Goal: Check status: Check status

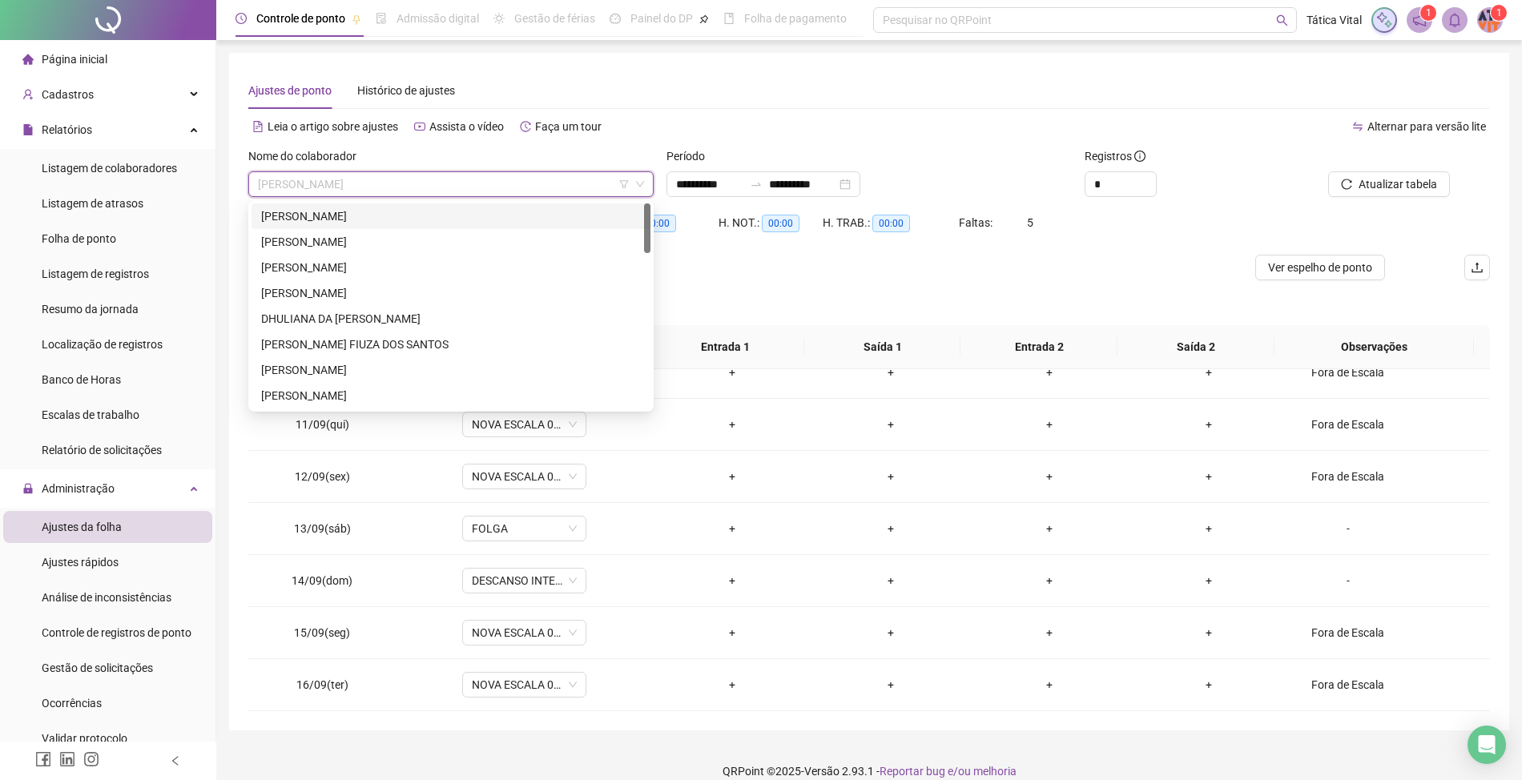
click at [351, 215] on div "[PERSON_NAME]" at bounding box center [451, 216] width 380 height 18
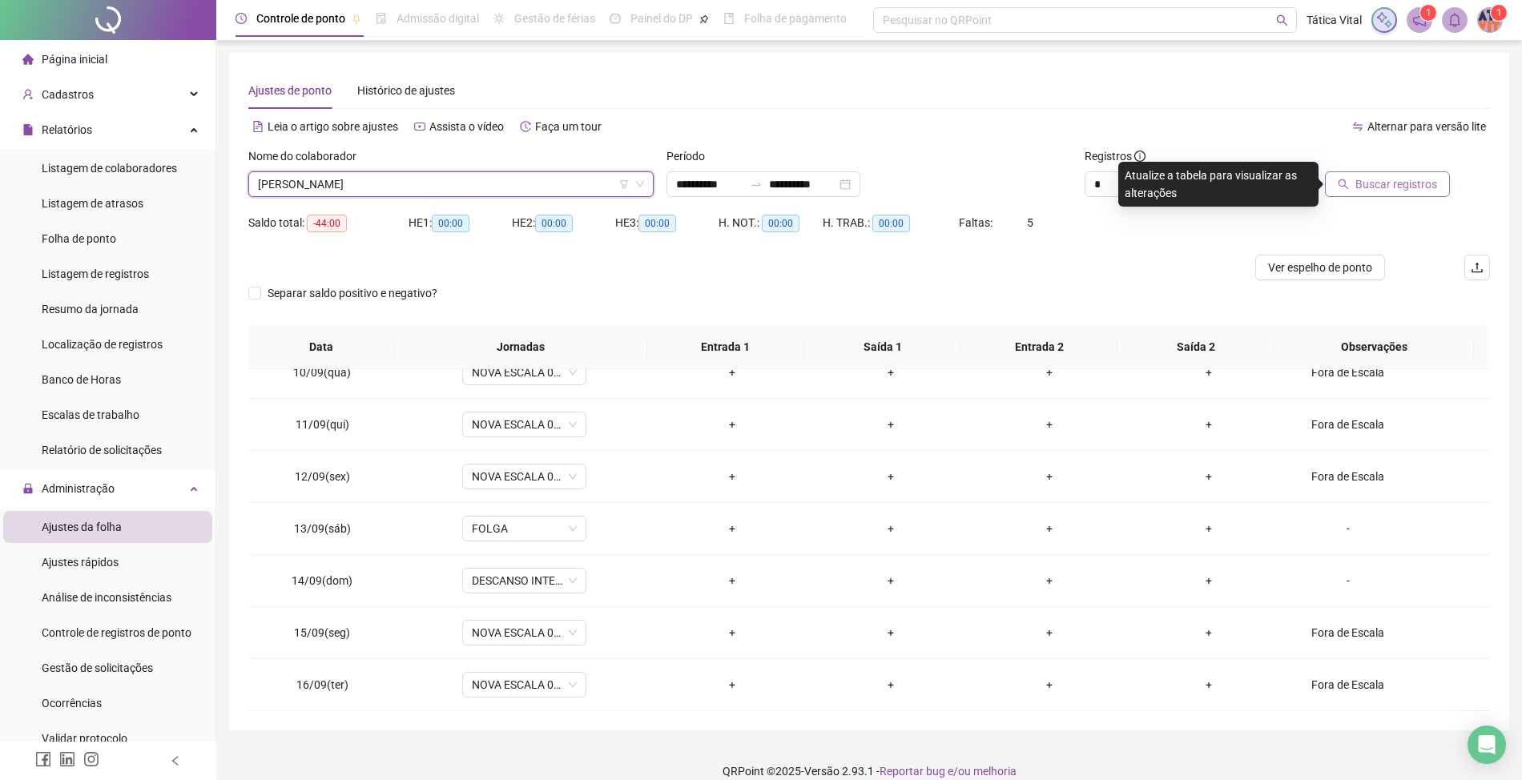
click at [1391, 175] on button "Buscar registros" at bounding box center [1387, 184] width 125 height 26
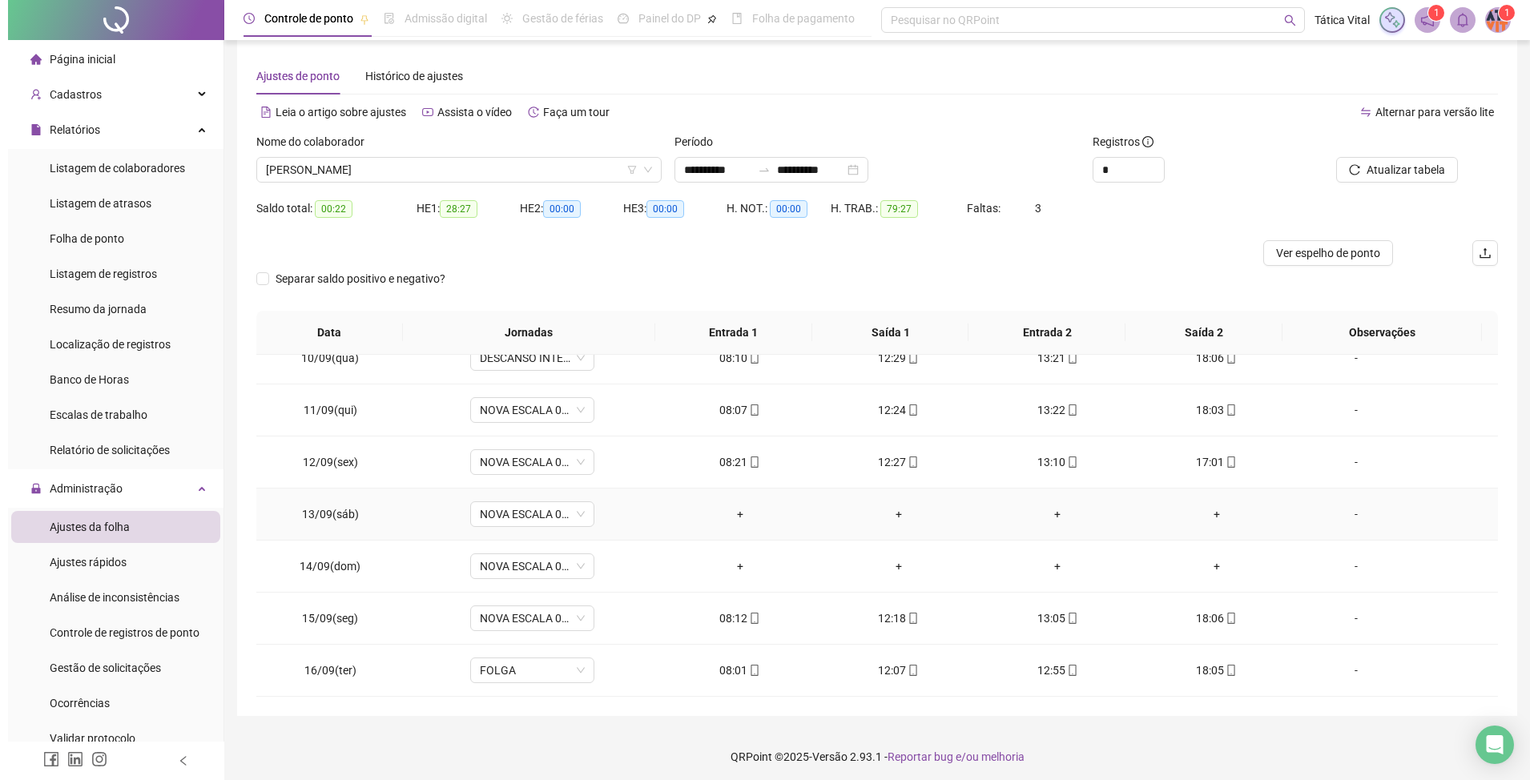
scroll to position [19, 0]
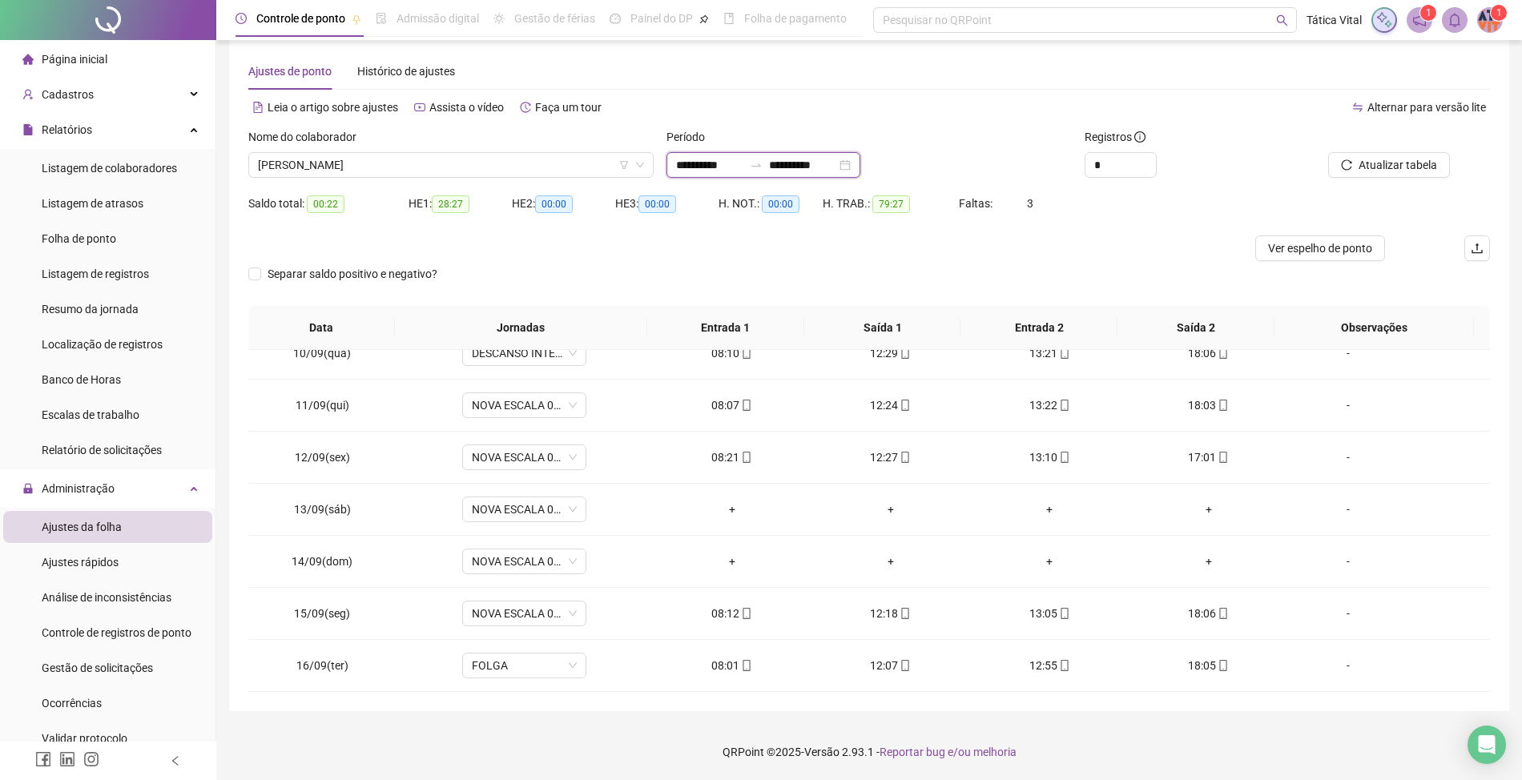
click at [818, 163] on input "**********" at bounding box center [802, 165] width 67 height 18
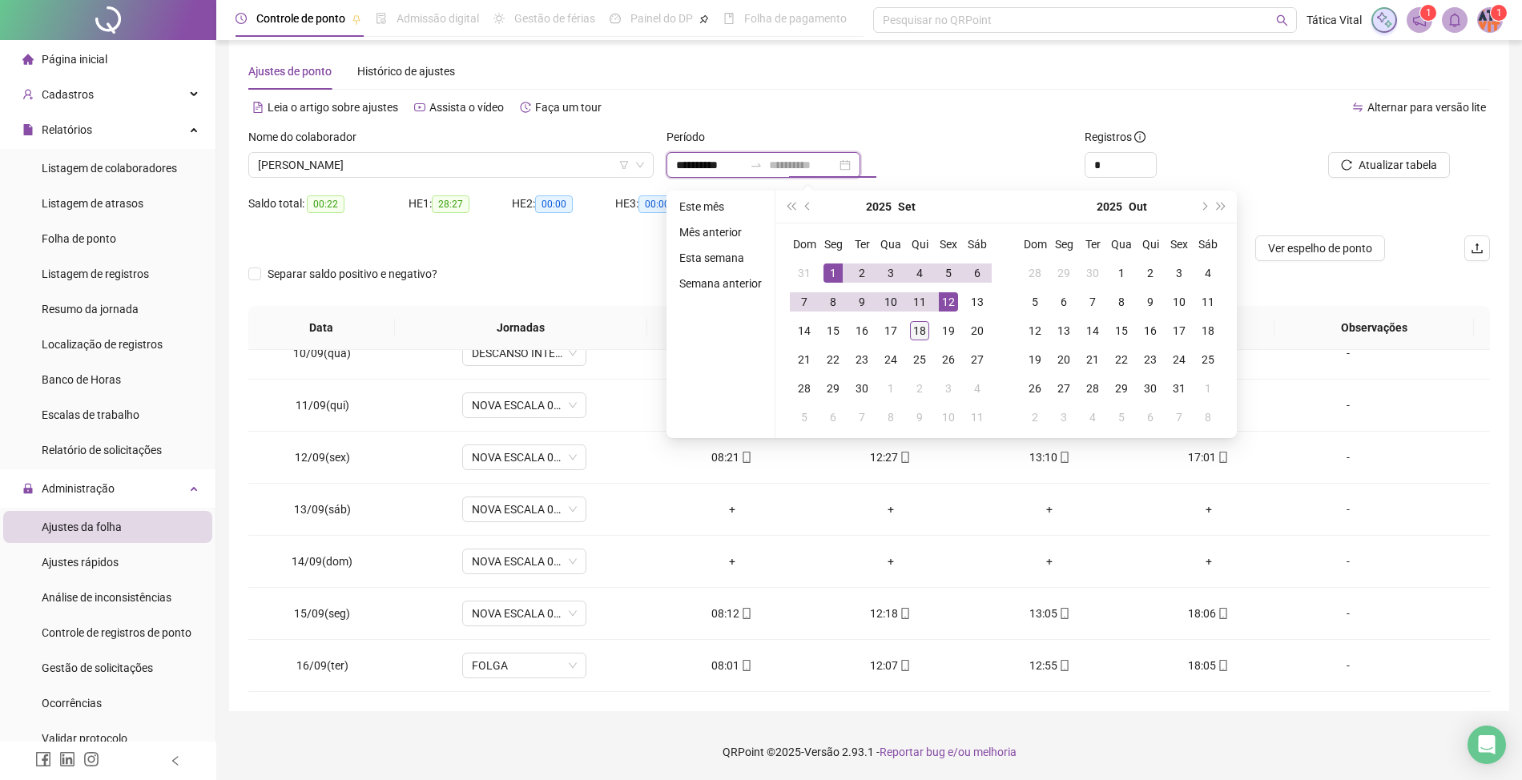
type input "**********"
click at [915, 335] on div "18" at bounding box center [919, 330] width 19 height 19
type input "**********"
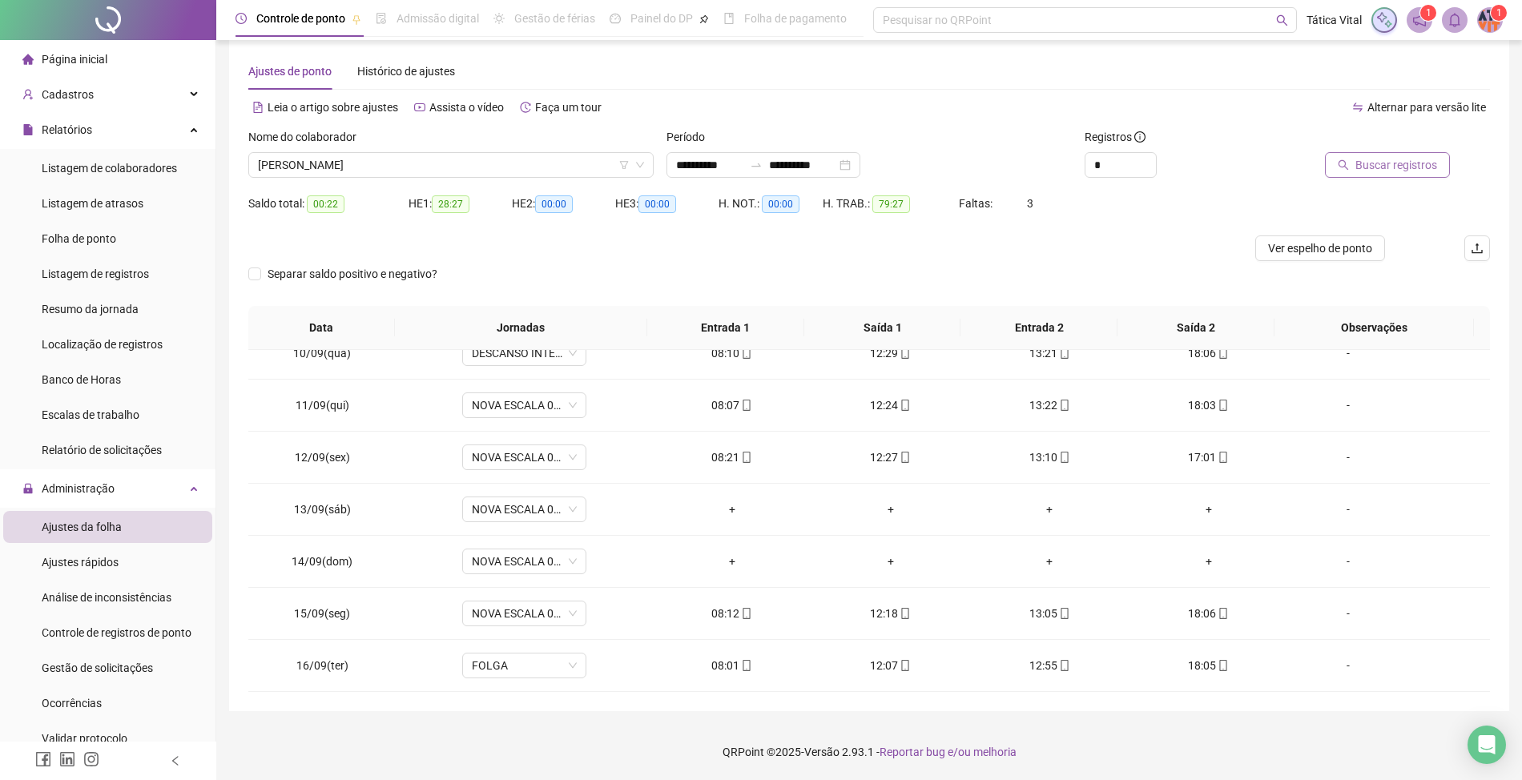
click at [1372, 163] on span "Buscar registros" at bounding box center [1397, 165] width 82 height 18
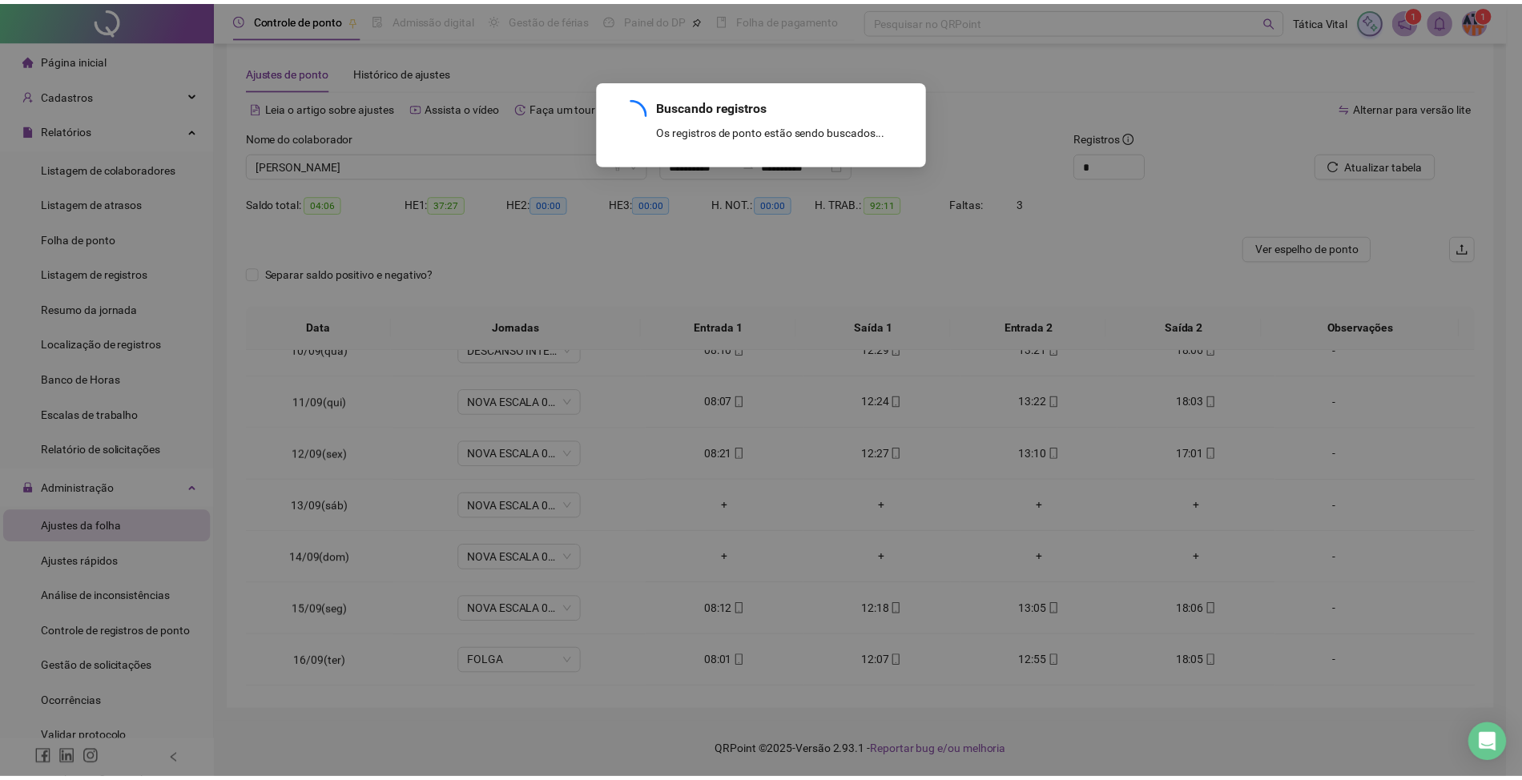
scroll to position [443, 0]
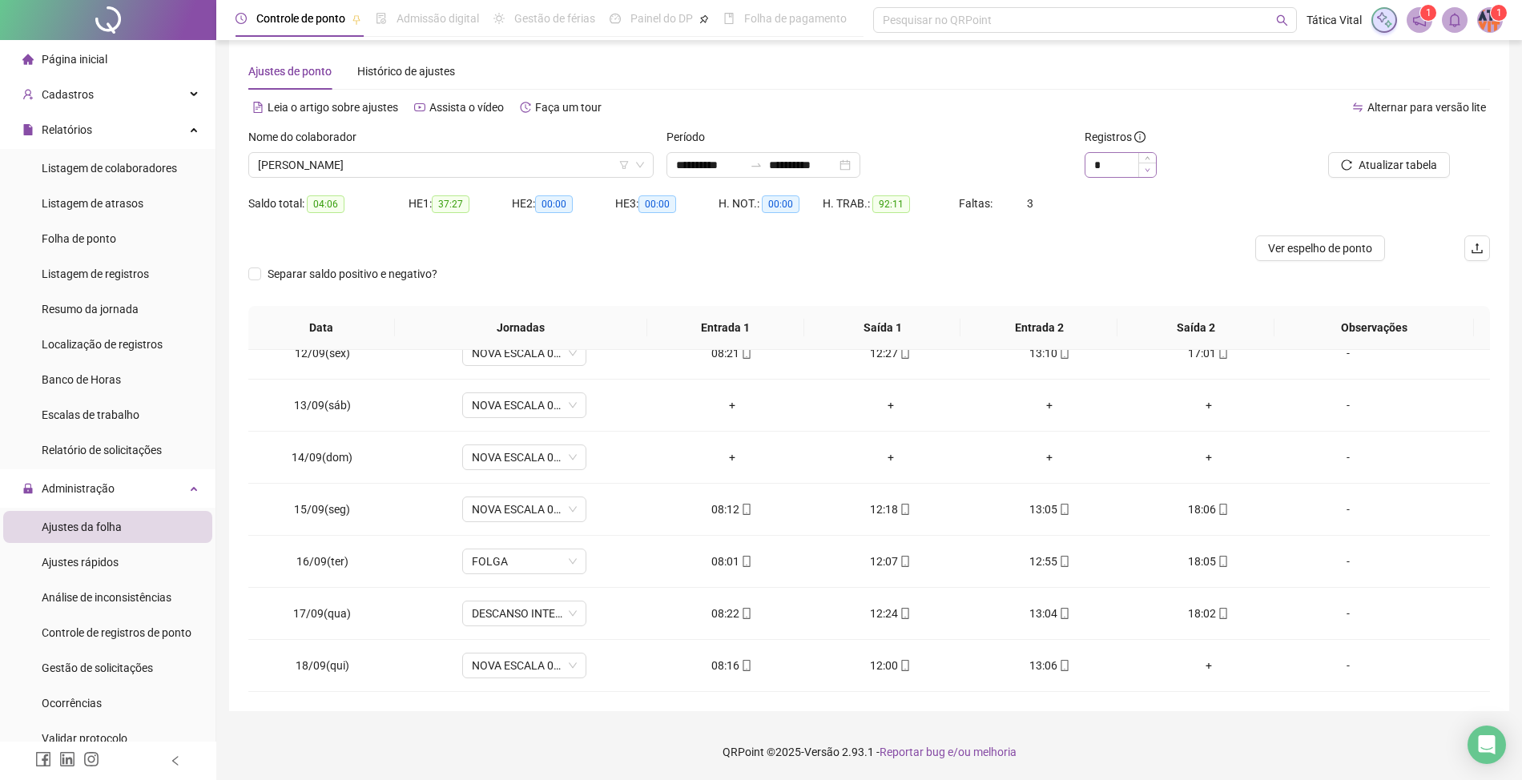
click at [1146, 164] on span "Decrease Value" at bounding box center [1147, 170] width 18 height 14
type input "*"
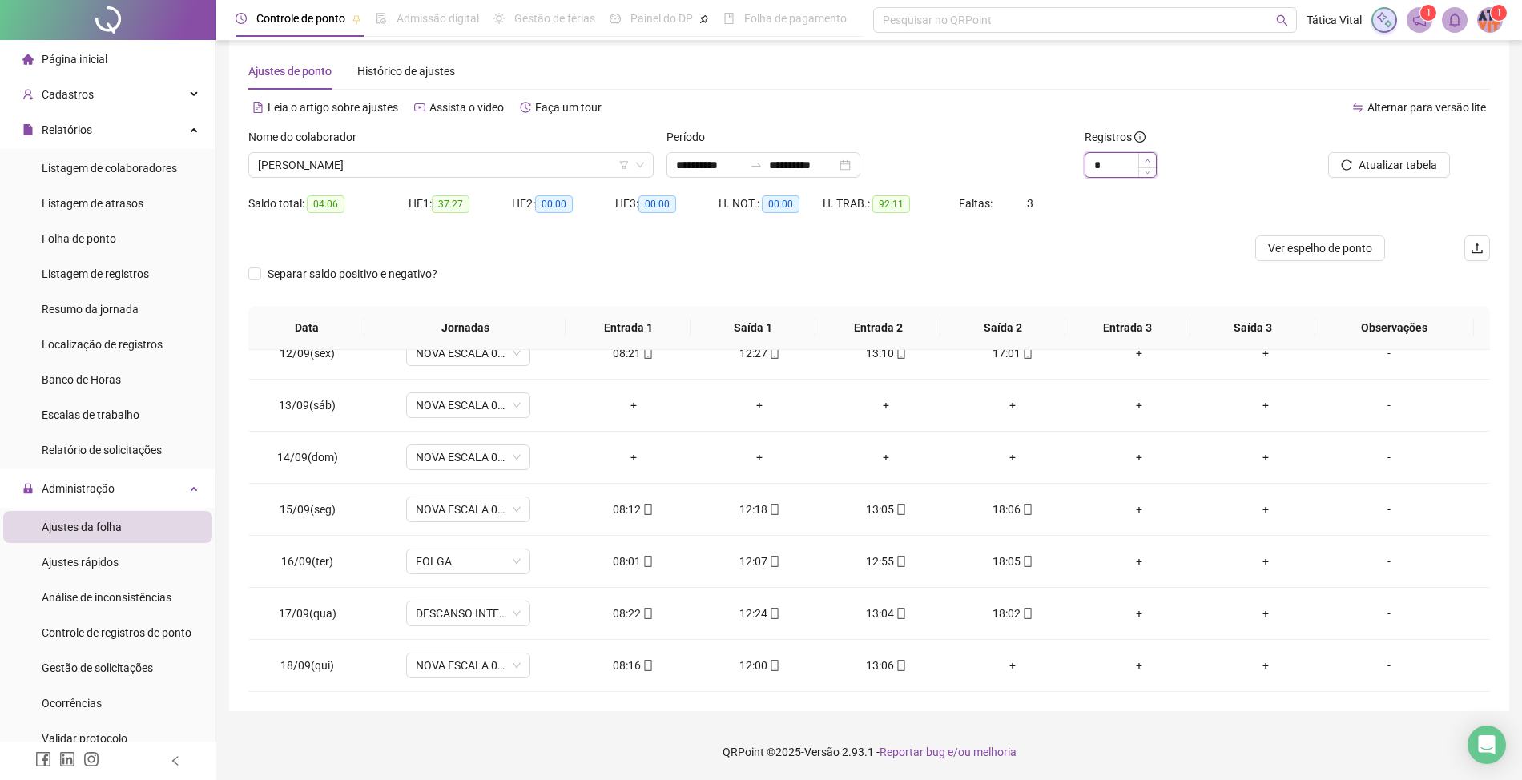
click at [1146, 158] on icon "up" at bounding box center [1148, 161] width 6 height 6
click at [1365, 164] on span "Atualizar tabela" at bounding box center [1398, 165] width 79 height 18
click at [767, 671] on span "mobile" at bounding box center [773, 665] width 13 height 11
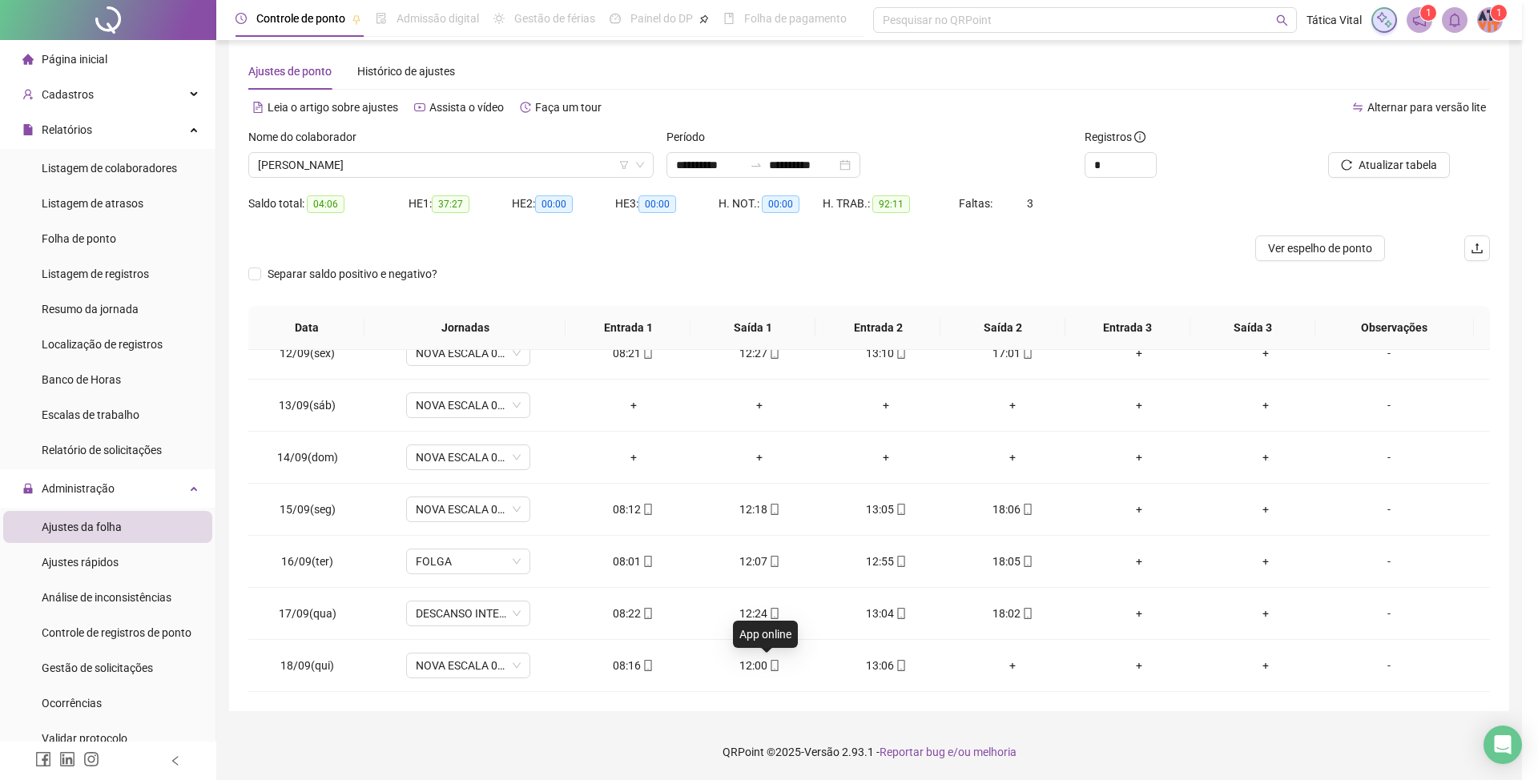
type input "**********"
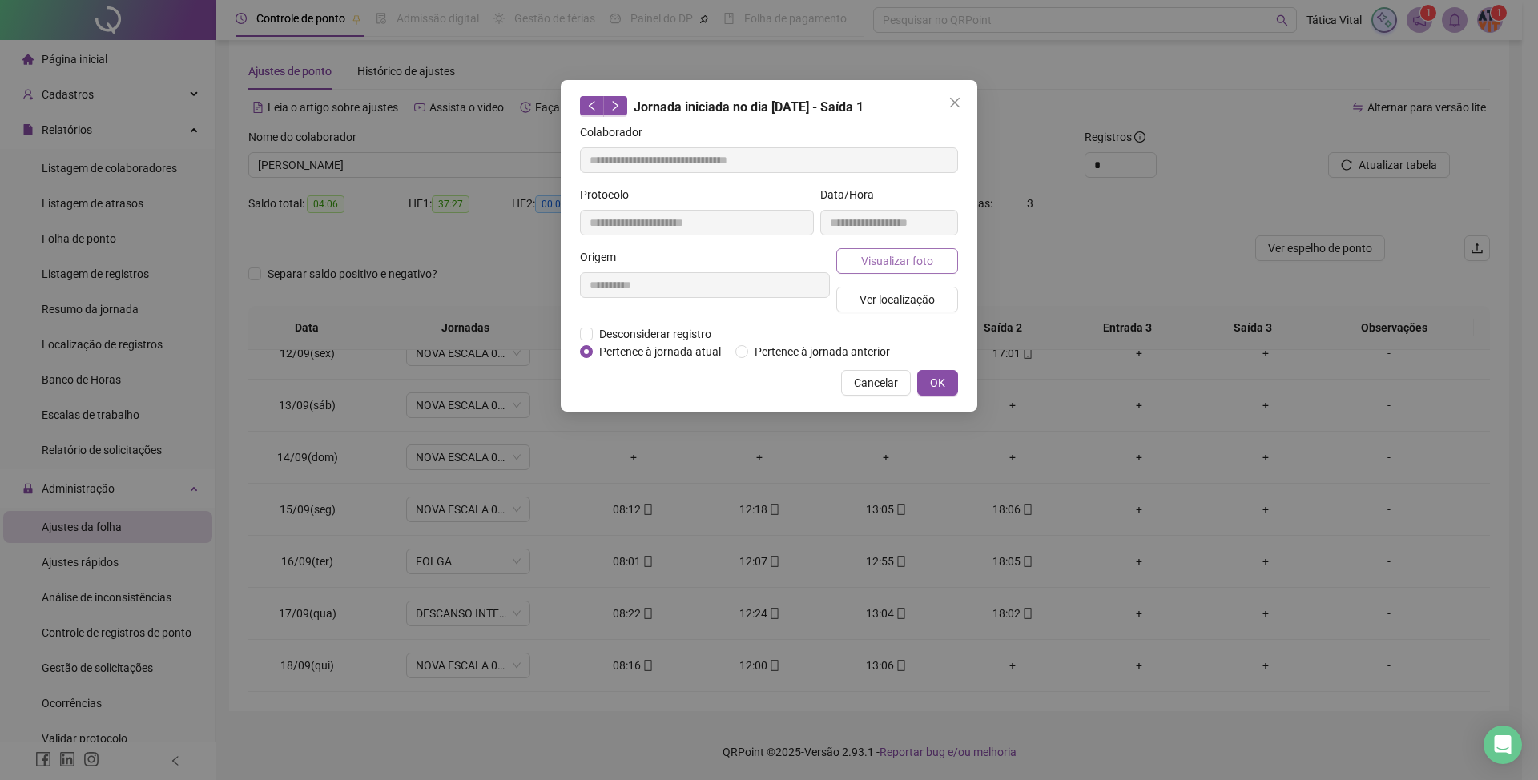
click at [888, 248] on button "Visualizar foto" at bounding box center [897, 261] width 122 height 26
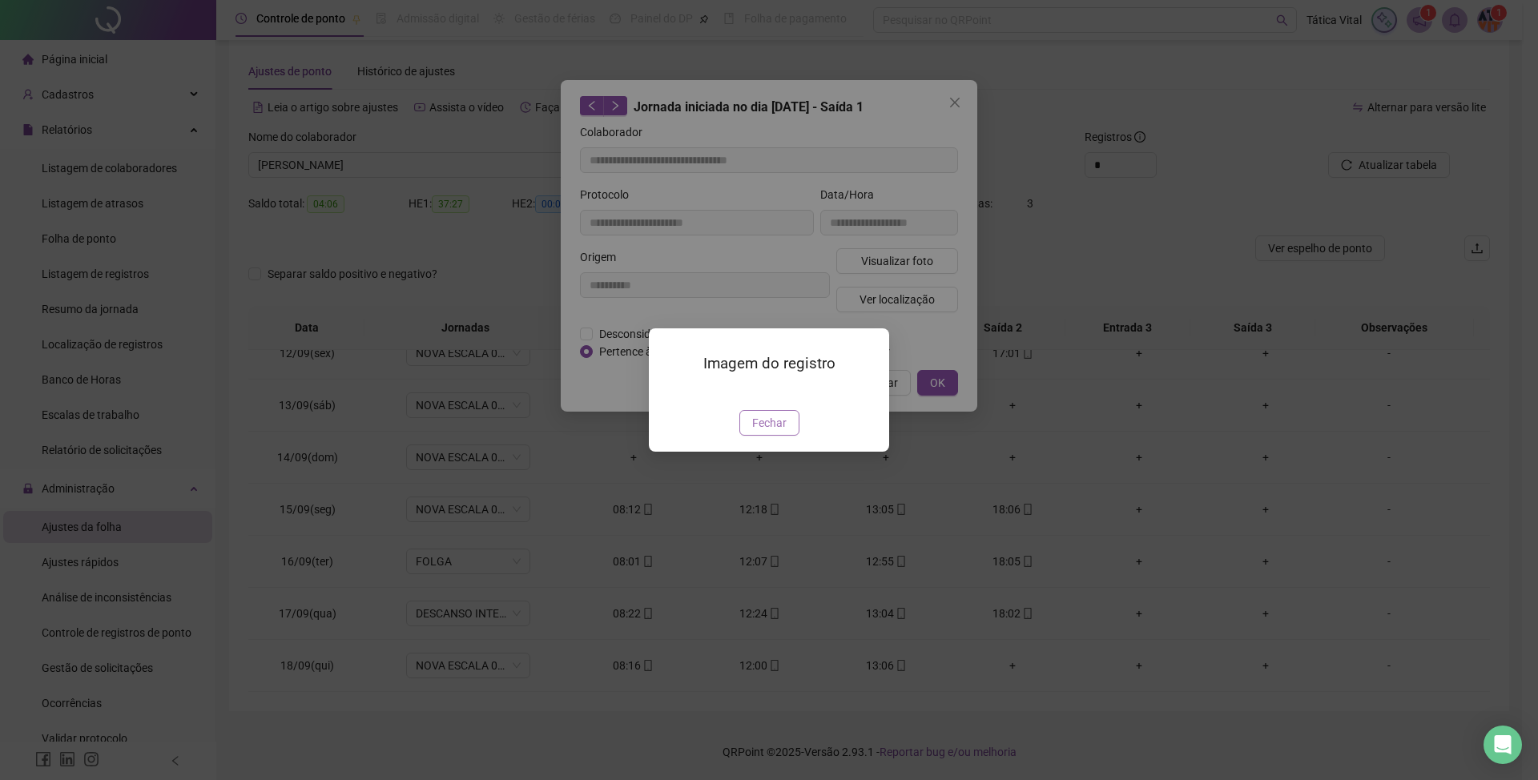
click at [769, 432] on span "Fechar" at bounding box center [769, 423] width 34 height 18
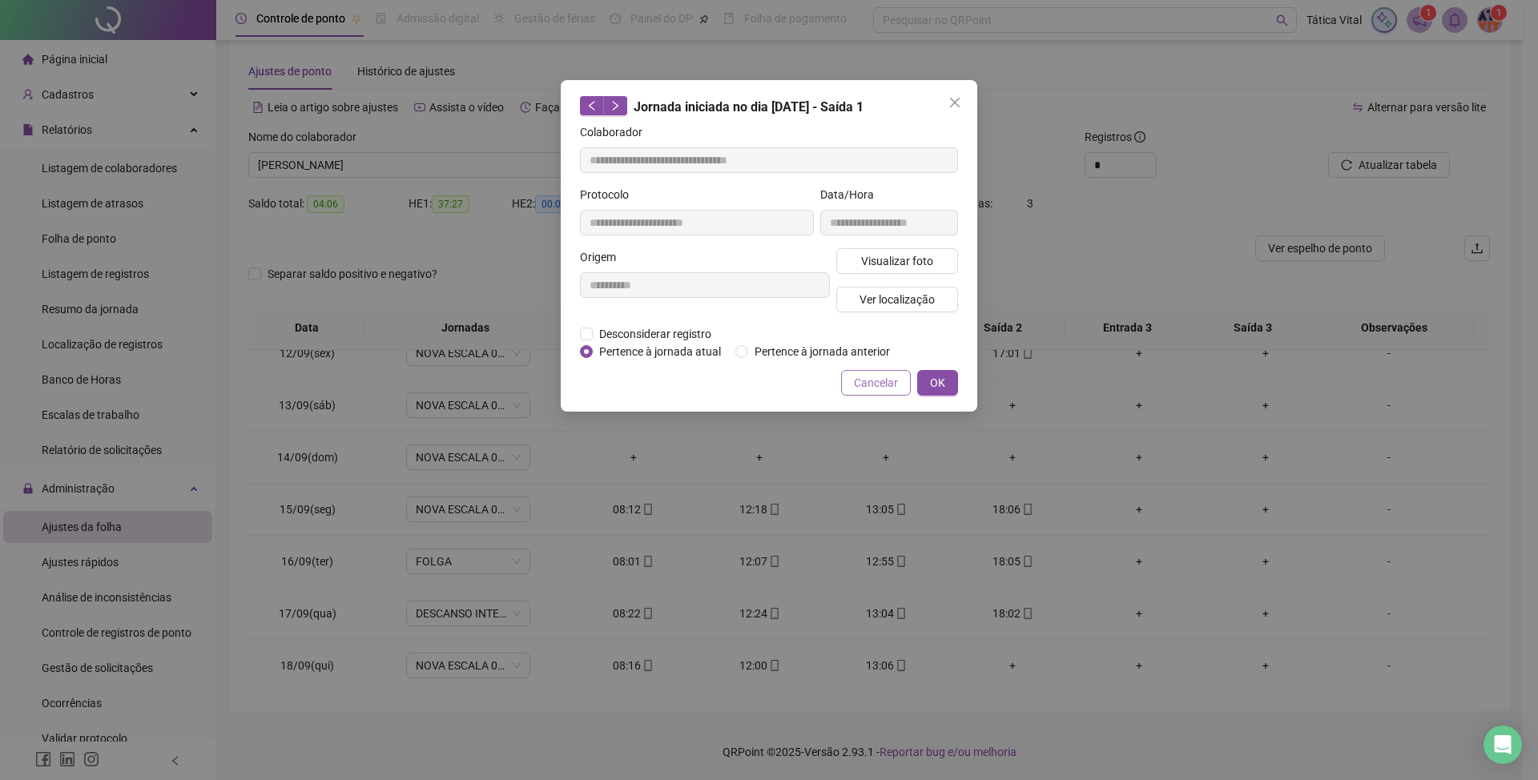
click at [863, 385] on span "Cancelar" at bounding box center [876, 383] width 44 height 18
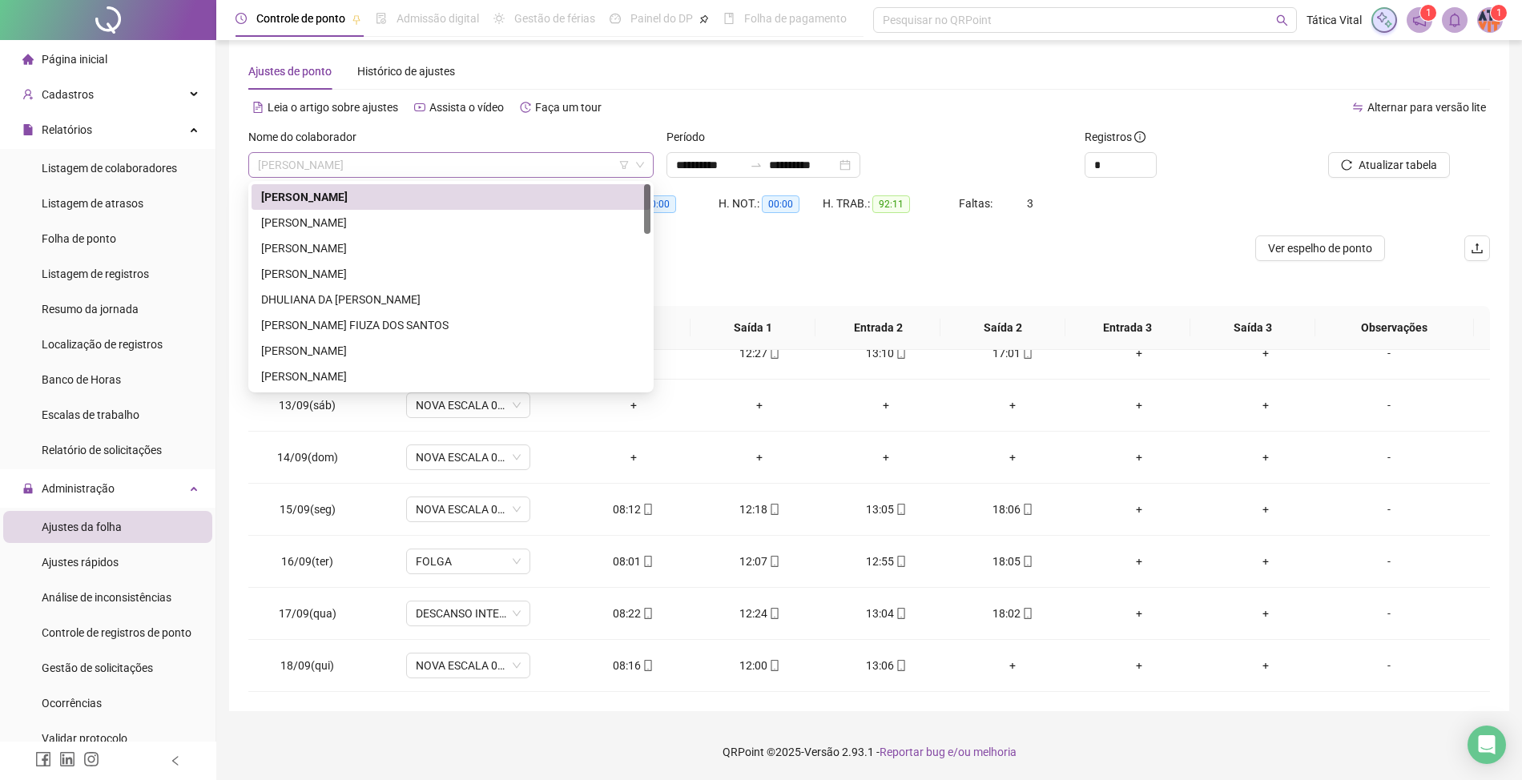
click at [450, 153] on span "[PERSON_NAME]" at bounding box center [451, 165] width 386 height 24
click at [315, 351] on div "[PERSON_NAME]" at bounding box center [451, 351] width 380 height 18
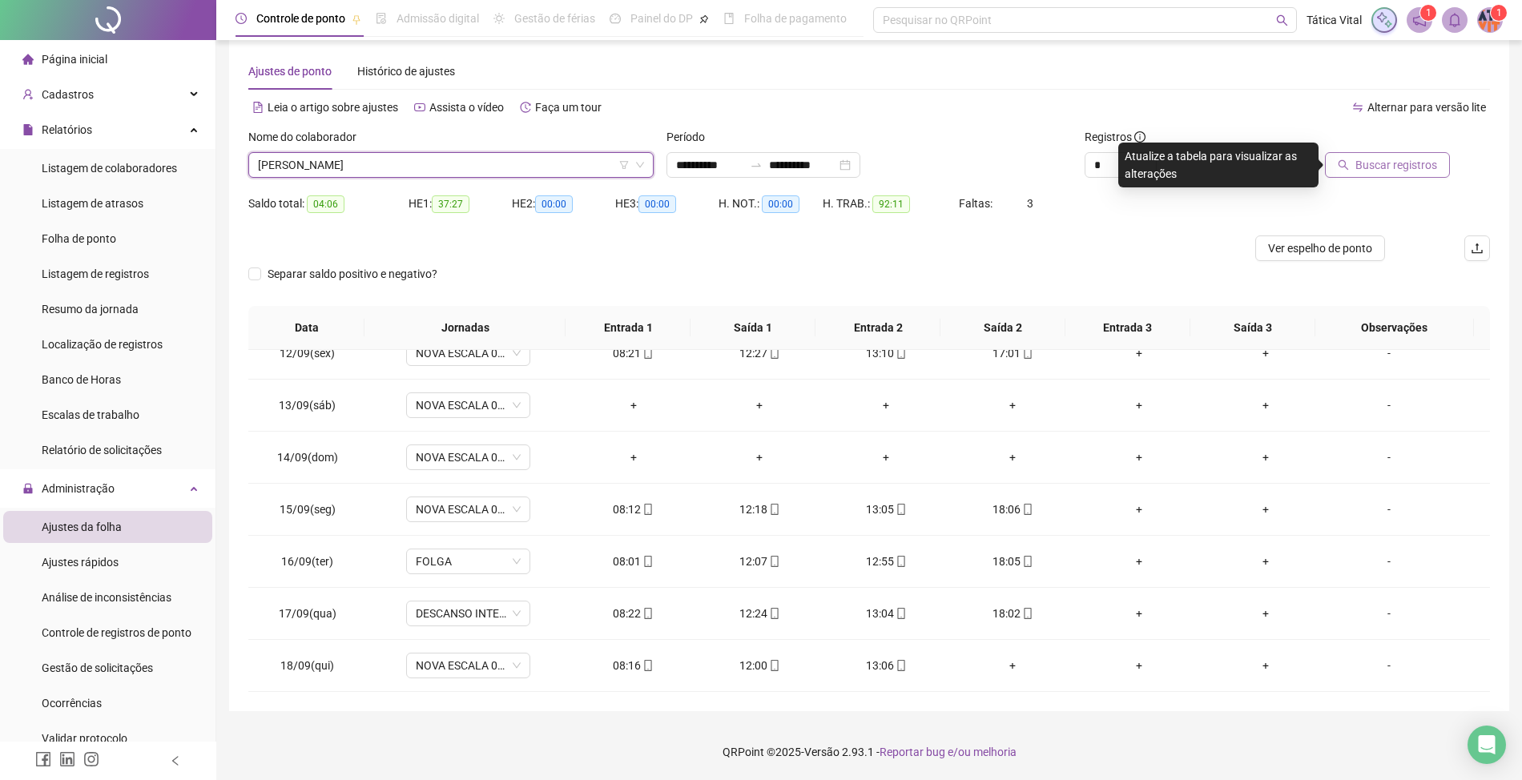
click at [1372, 163] on span "Buscar registros" at bounding box center [1397, 165] width 82 height 18
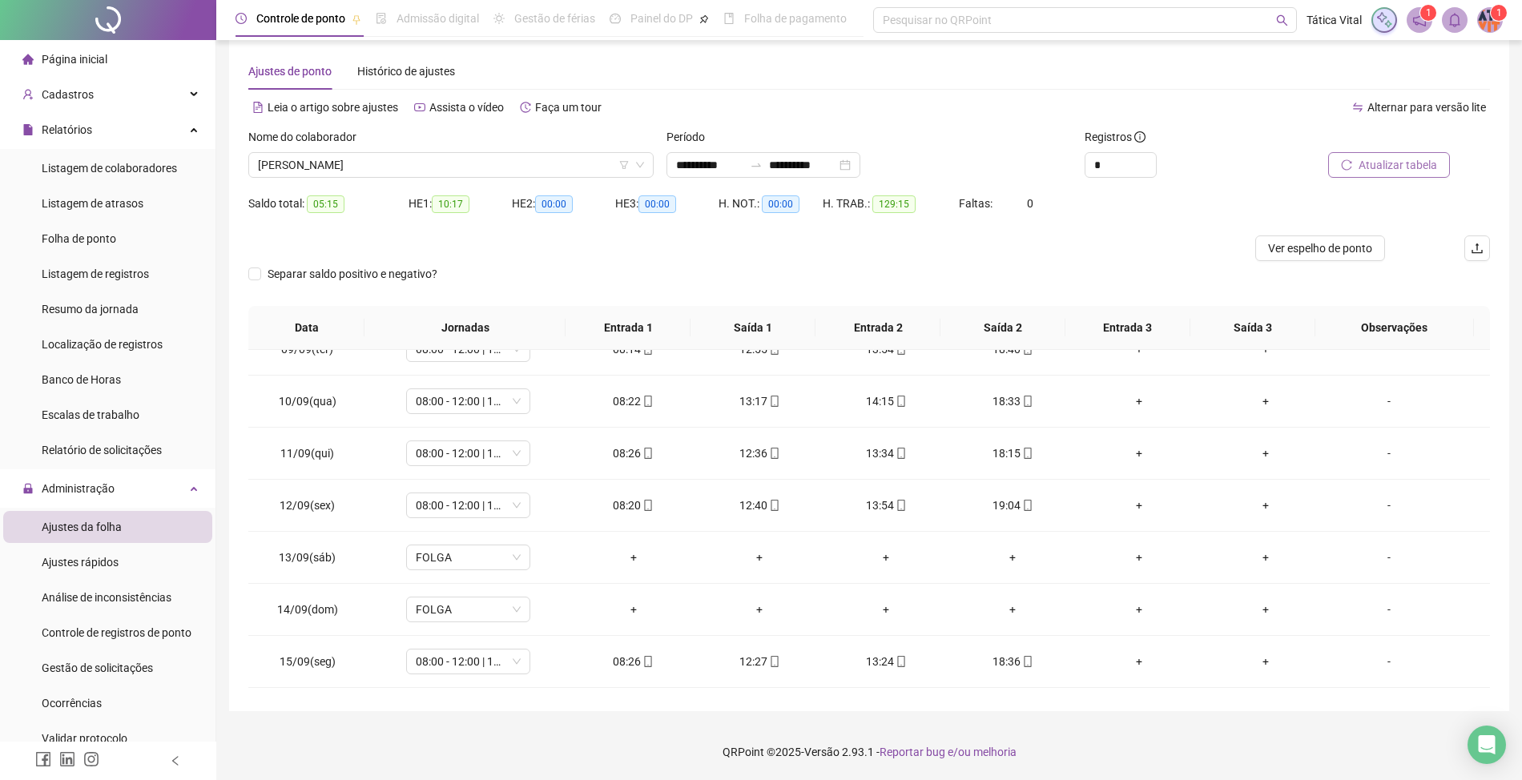
click at [1401, 163] on span "Atualizar tabela" at bounding box center [1398, 165] width 79 height 18
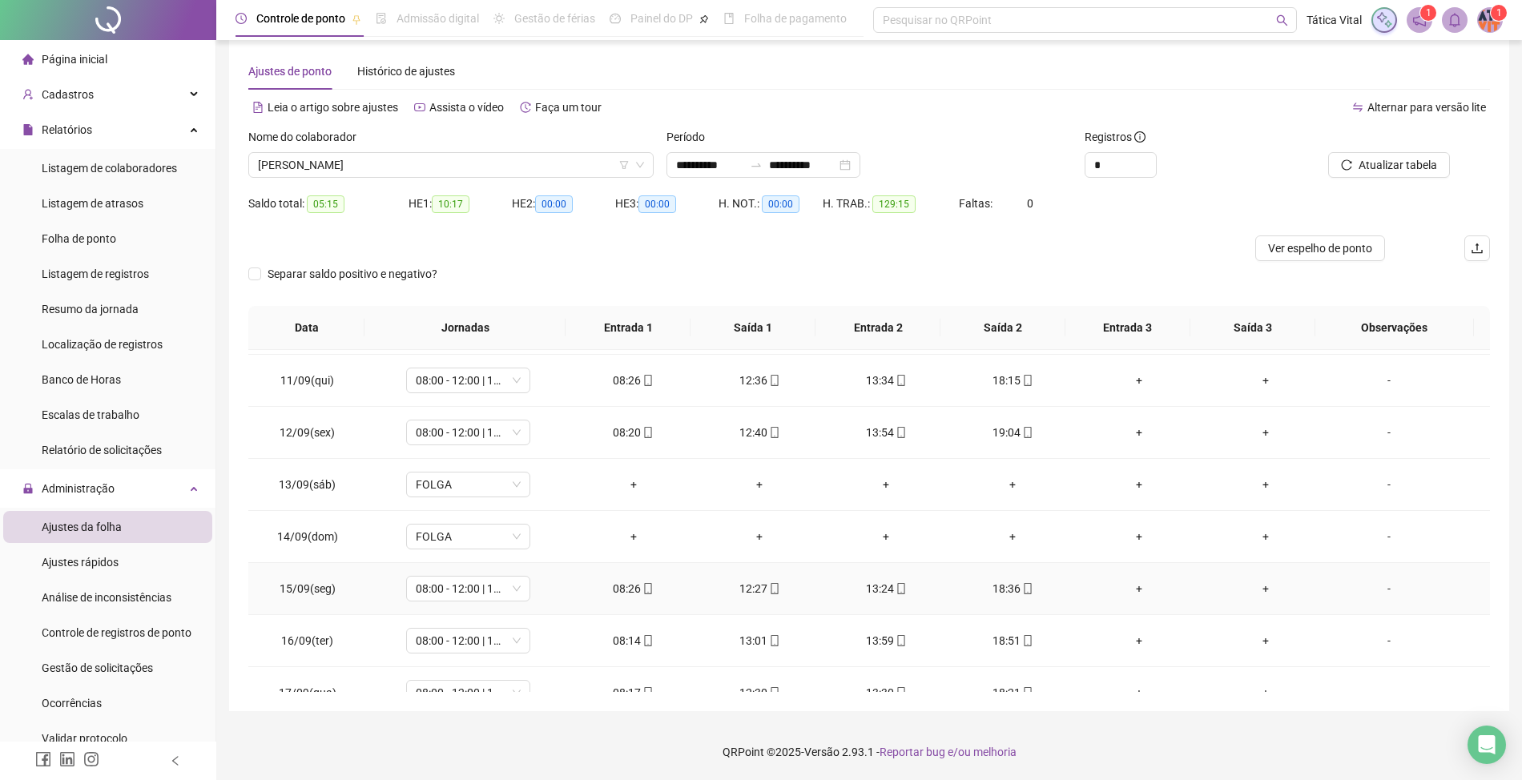
scroll to position [600, 0]
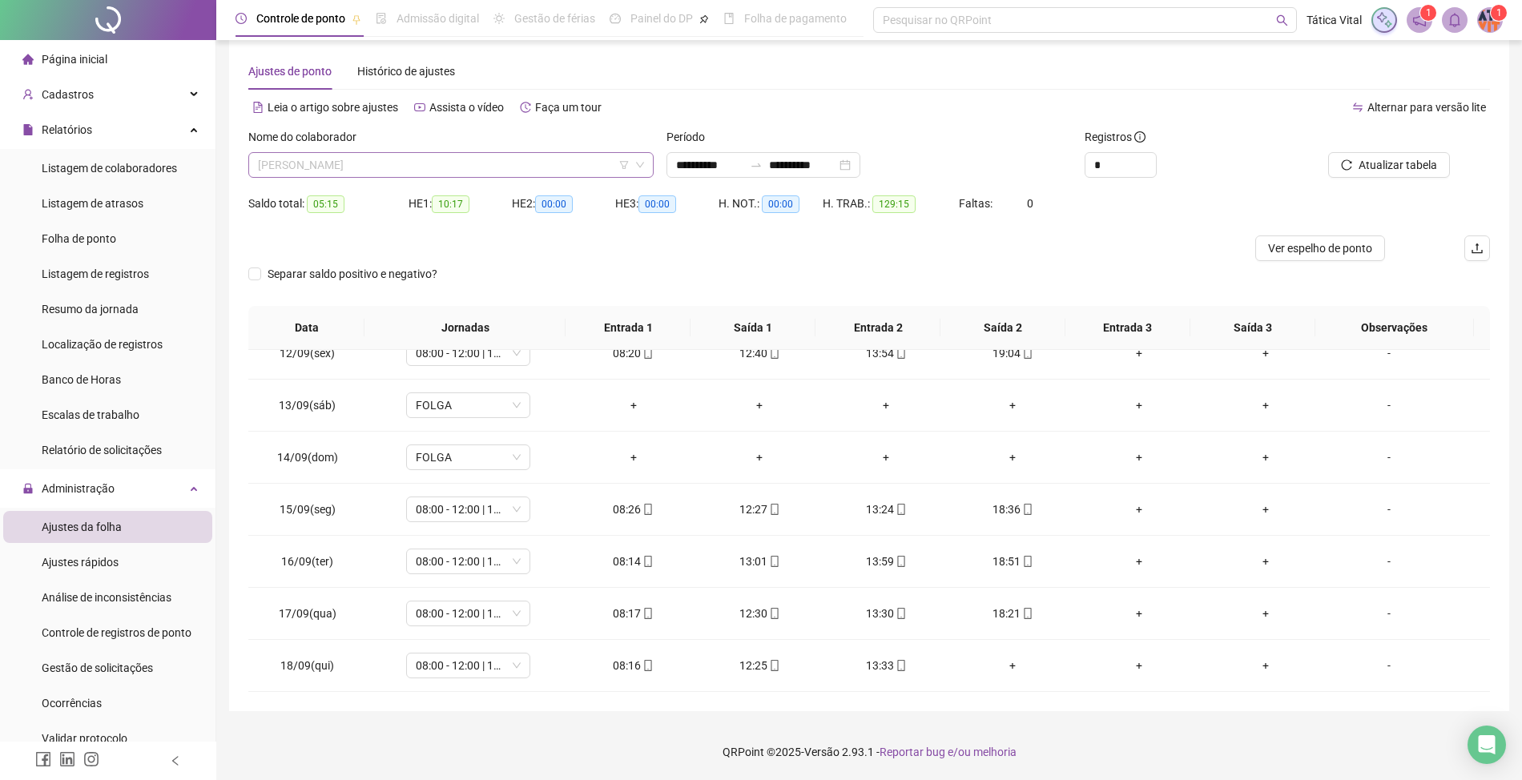
click at [433, 159] on span "[PERSON_NAME]" at bounding box center [451, 165] width 386 height 24
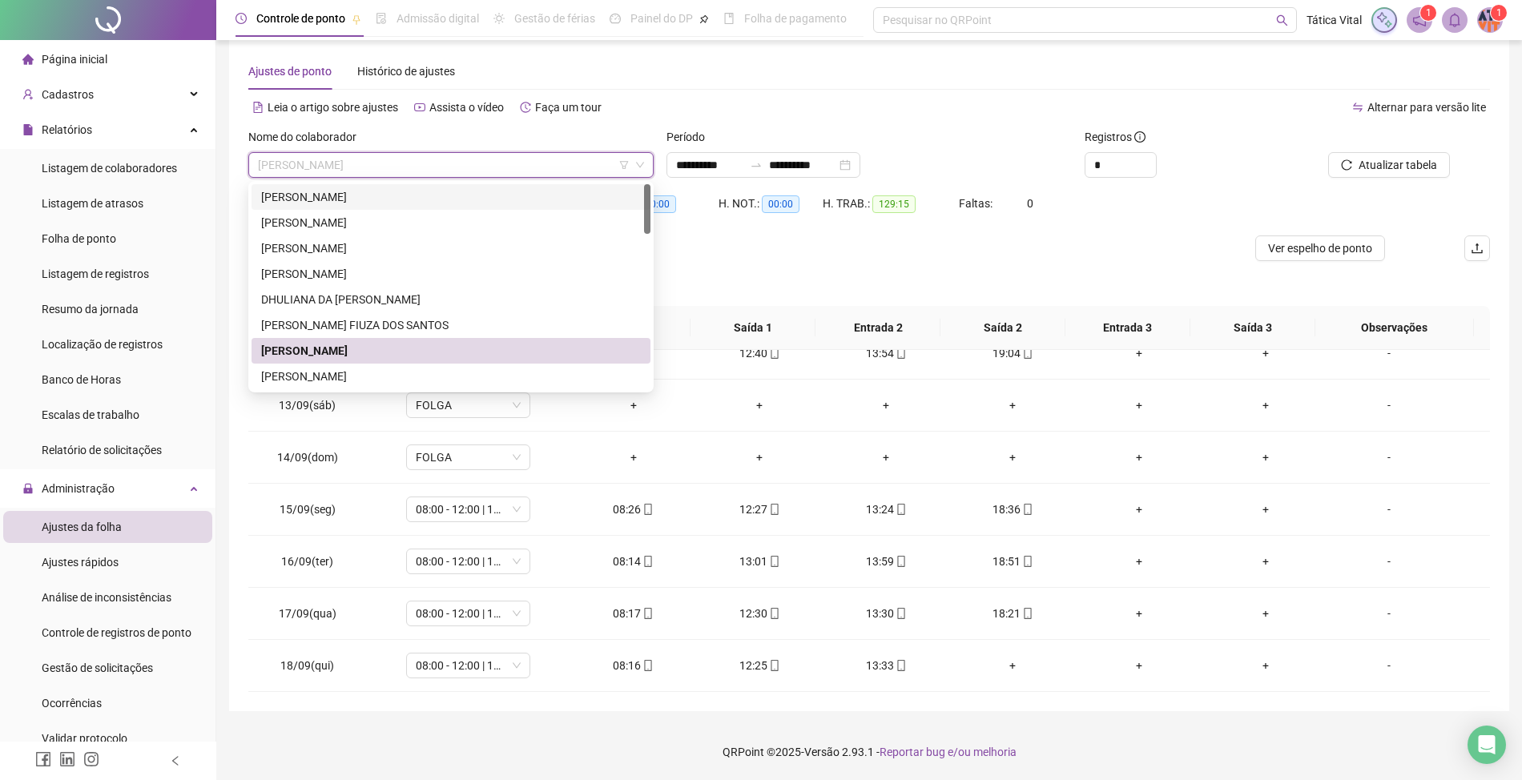
drag, startPoint x: 363, startPoint y: 210, endPoint x: 407, endPoint y: 210, distance: 44.1
click at [364, 212] on div "[PERSON_NAME]" at bounding box center [451, 223] width 399 height 26
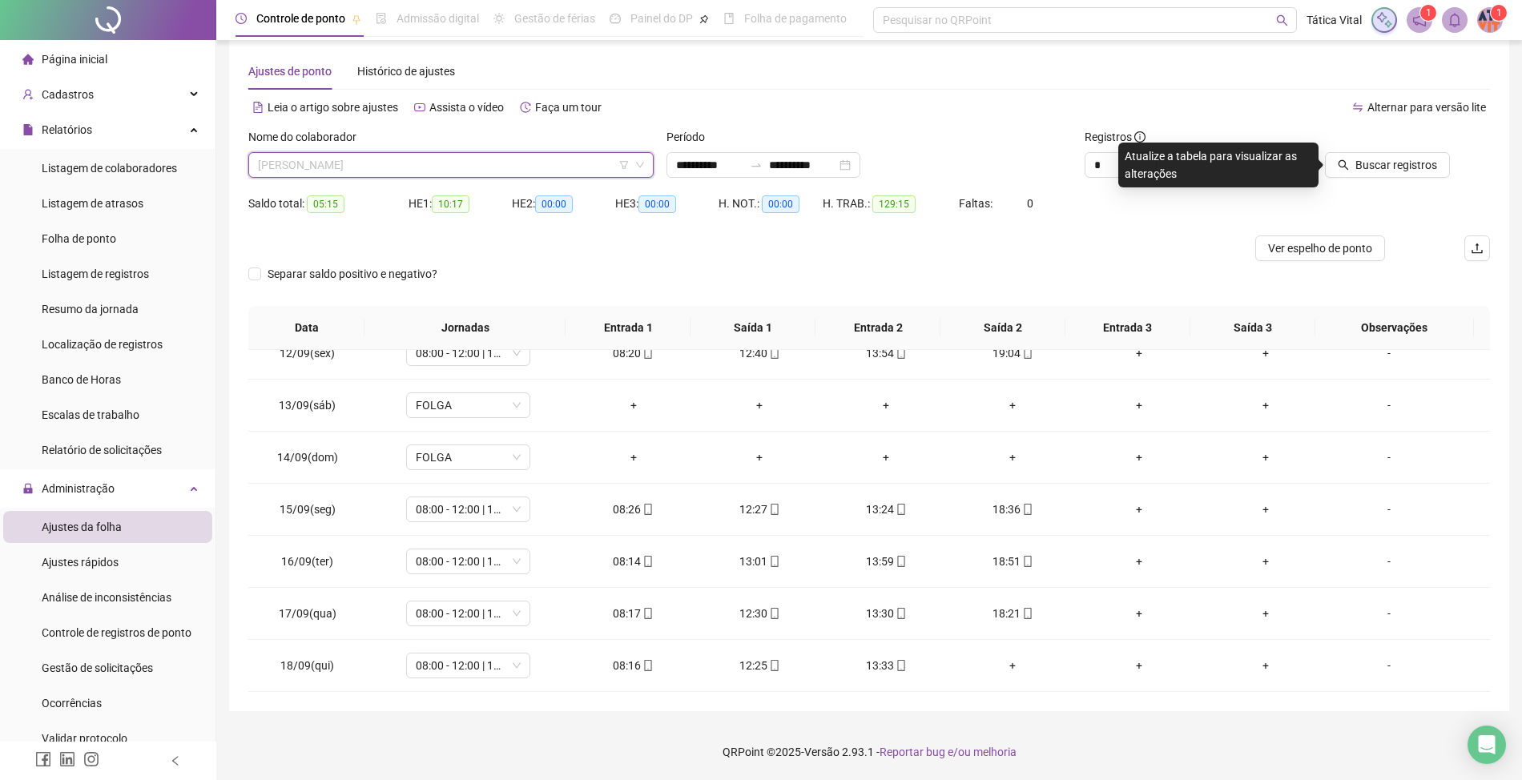
click at [399, 175] on span "[PERSON_NAME]" at bounding box center [451, 165] width 386 height 24
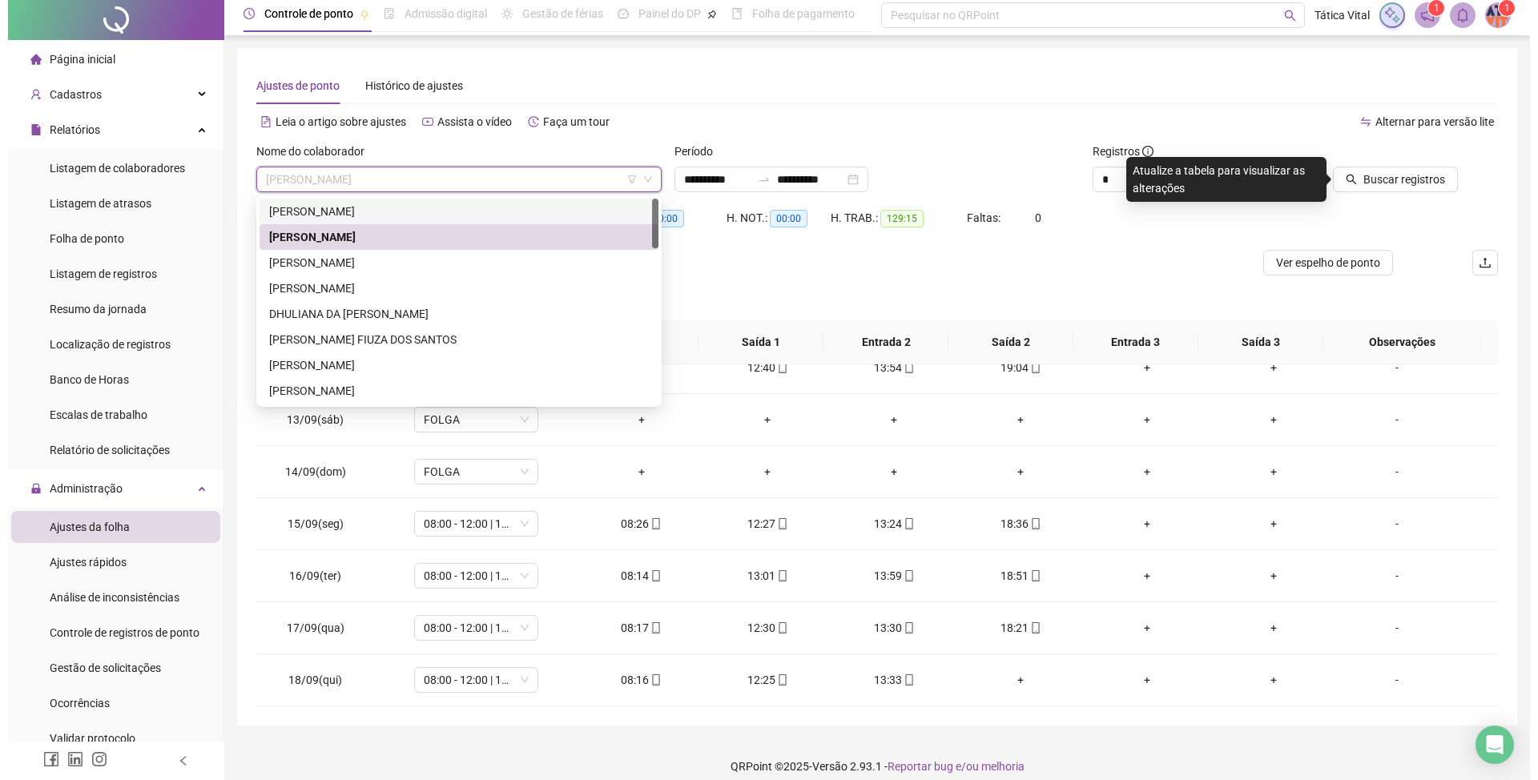
scroll to position [0, 0]
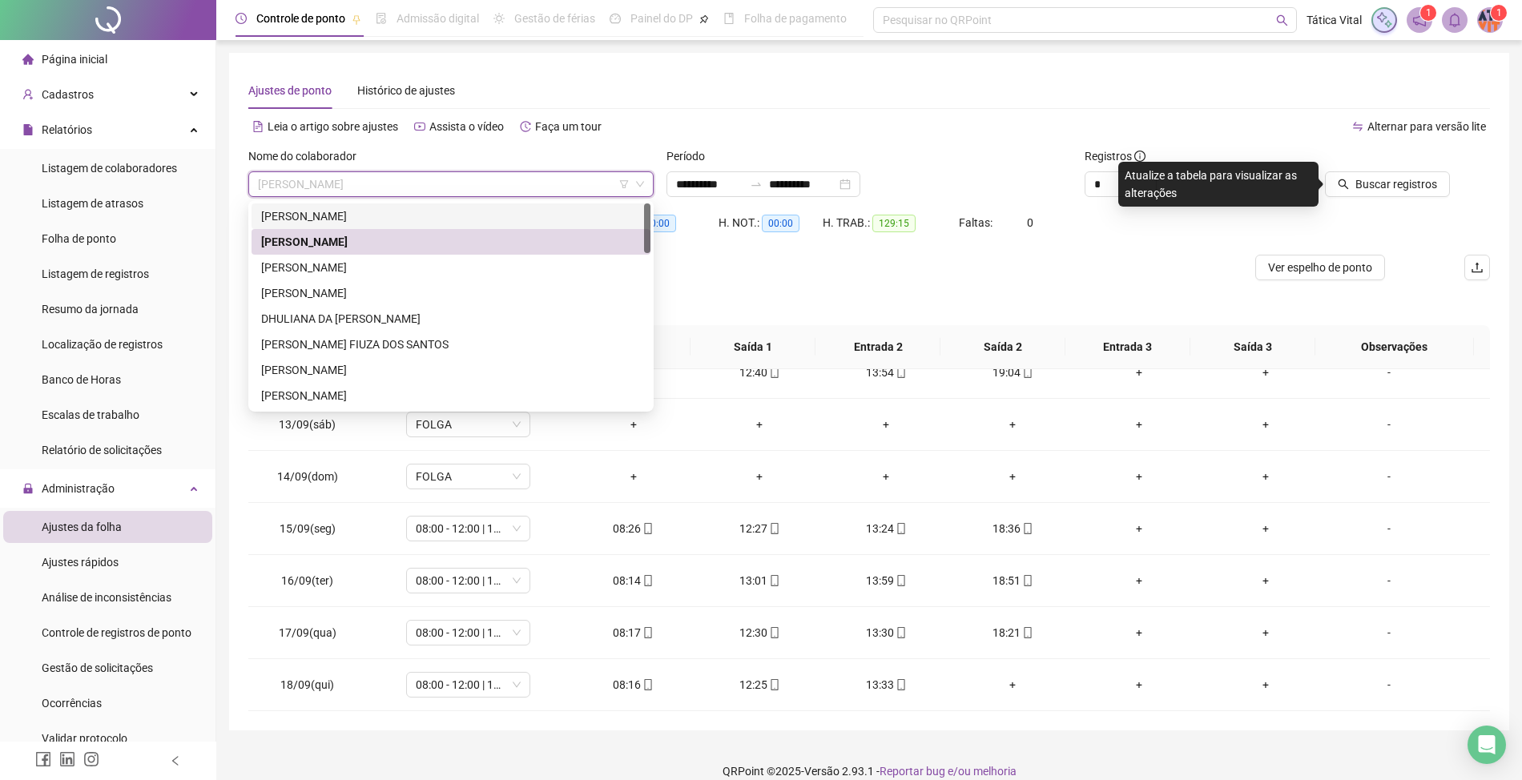
click at [388, 215] on div "[PERSON_NAME]" at bounding box center [451, 216] width 380 height 18
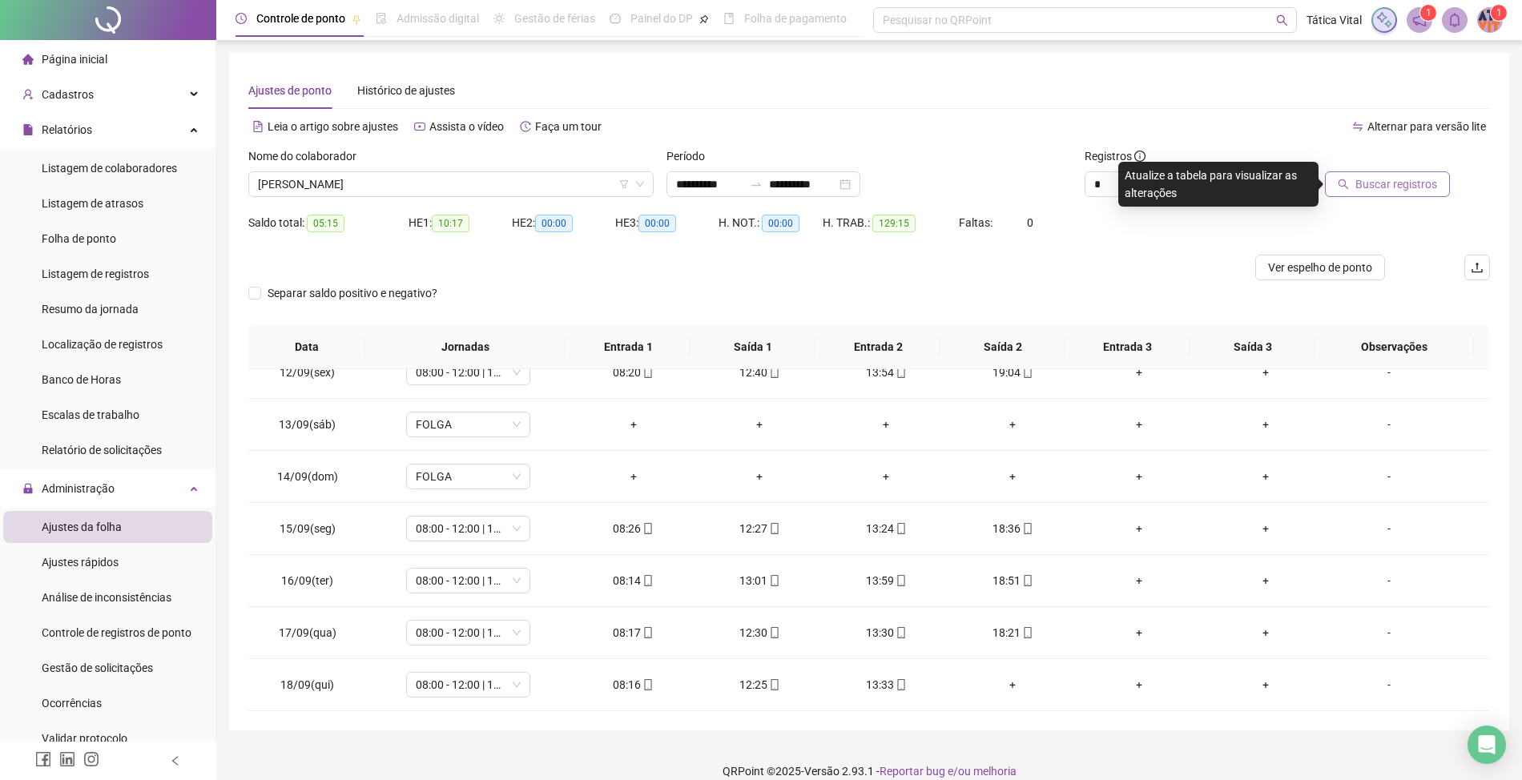
click at [1359, 171] on button "Buscar registros" at bounding box center [1387, 184] width 125 height 26
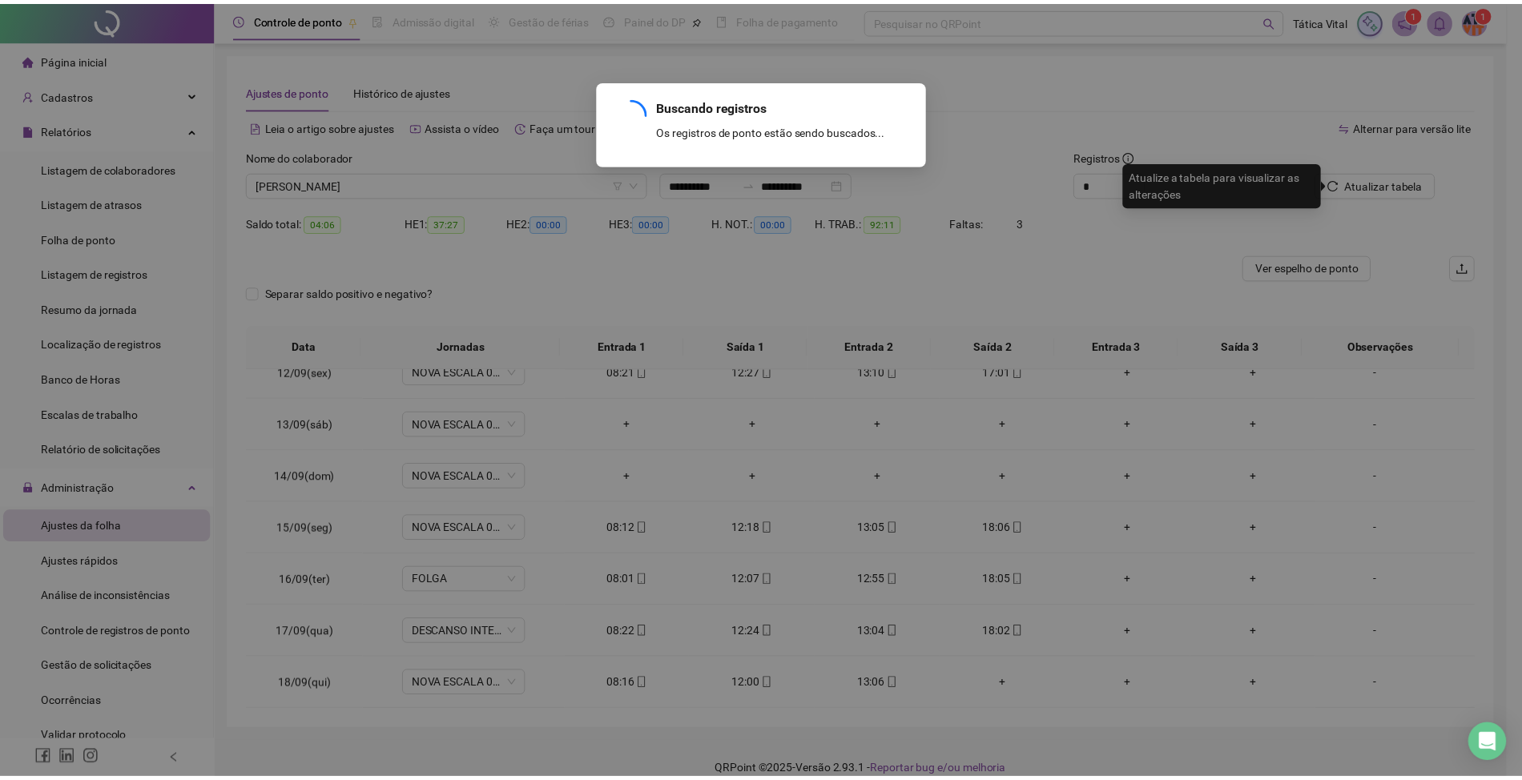
scroll to position [443, 0]
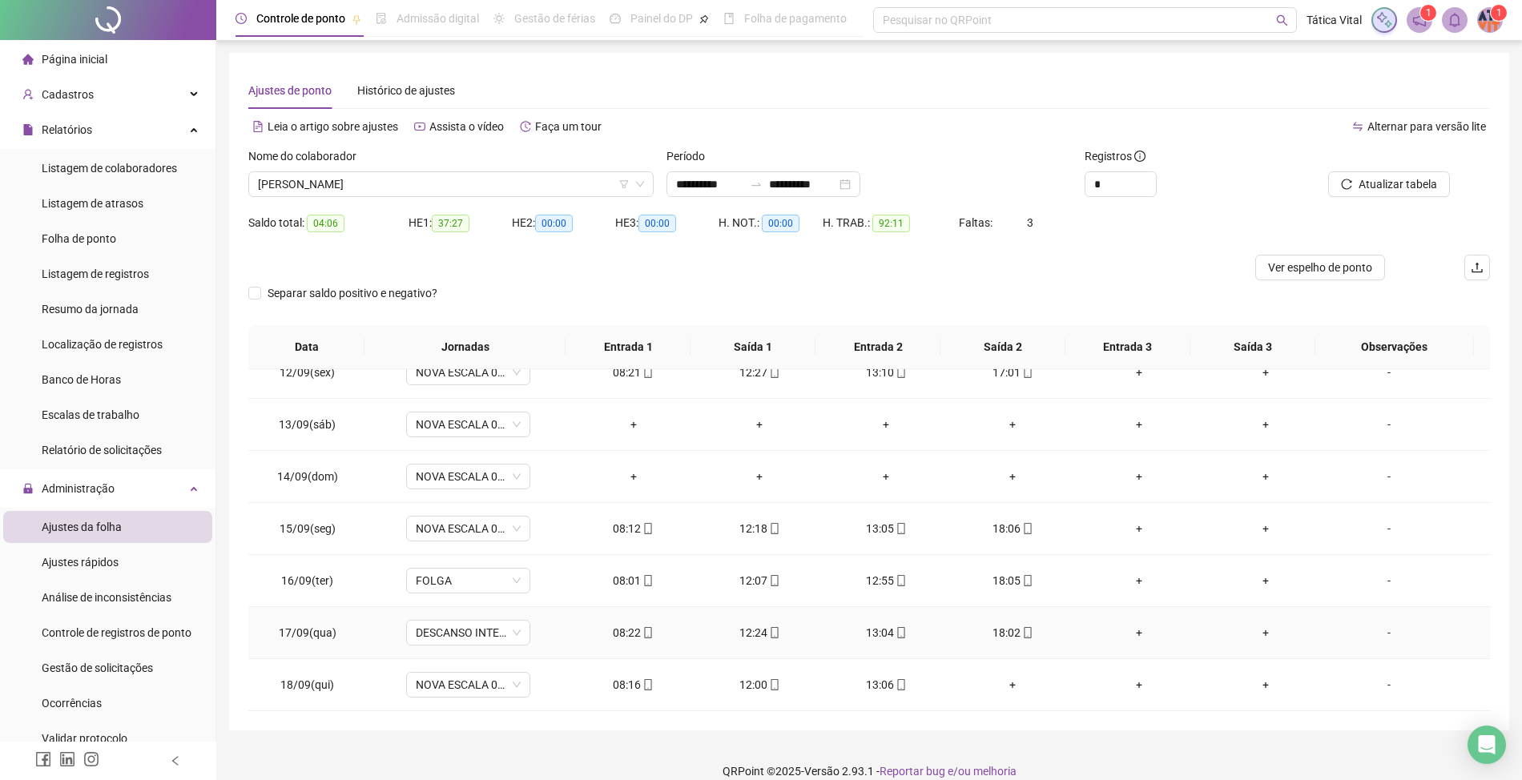
click at [766, 651] on td "12:24" at bounding box center [759, 633] width 127 height 52
click at [763, 642] on td "12:24" at bounding box center [759, 633] width 127 height 52
click at [769, 633] on icon "mobile" at bounding box center [774, 632] width 11 height 11
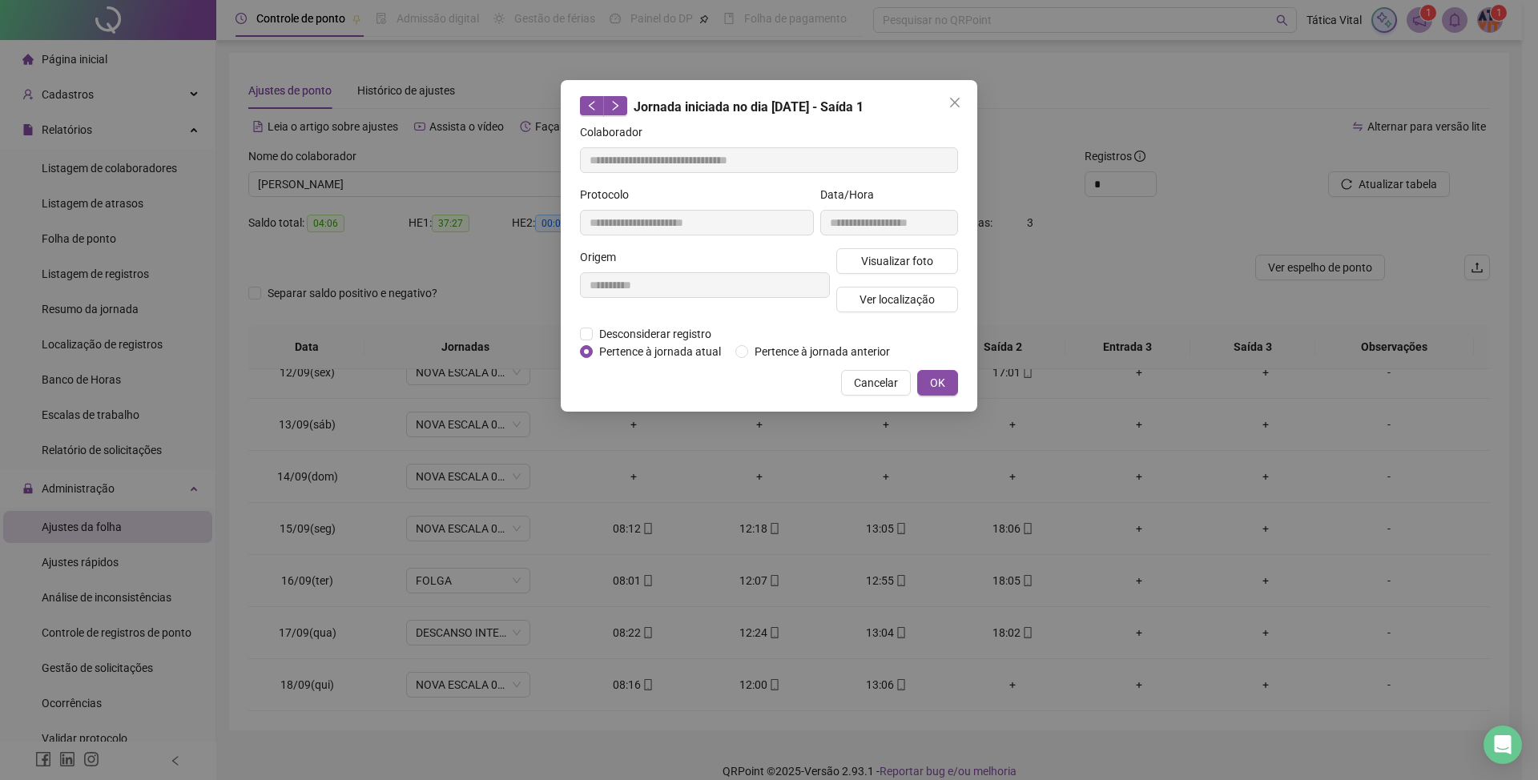
type input "**********"
click at [889, 257] on span "Visualizar foto" at bounding box center [897, 261] width 72 height 18
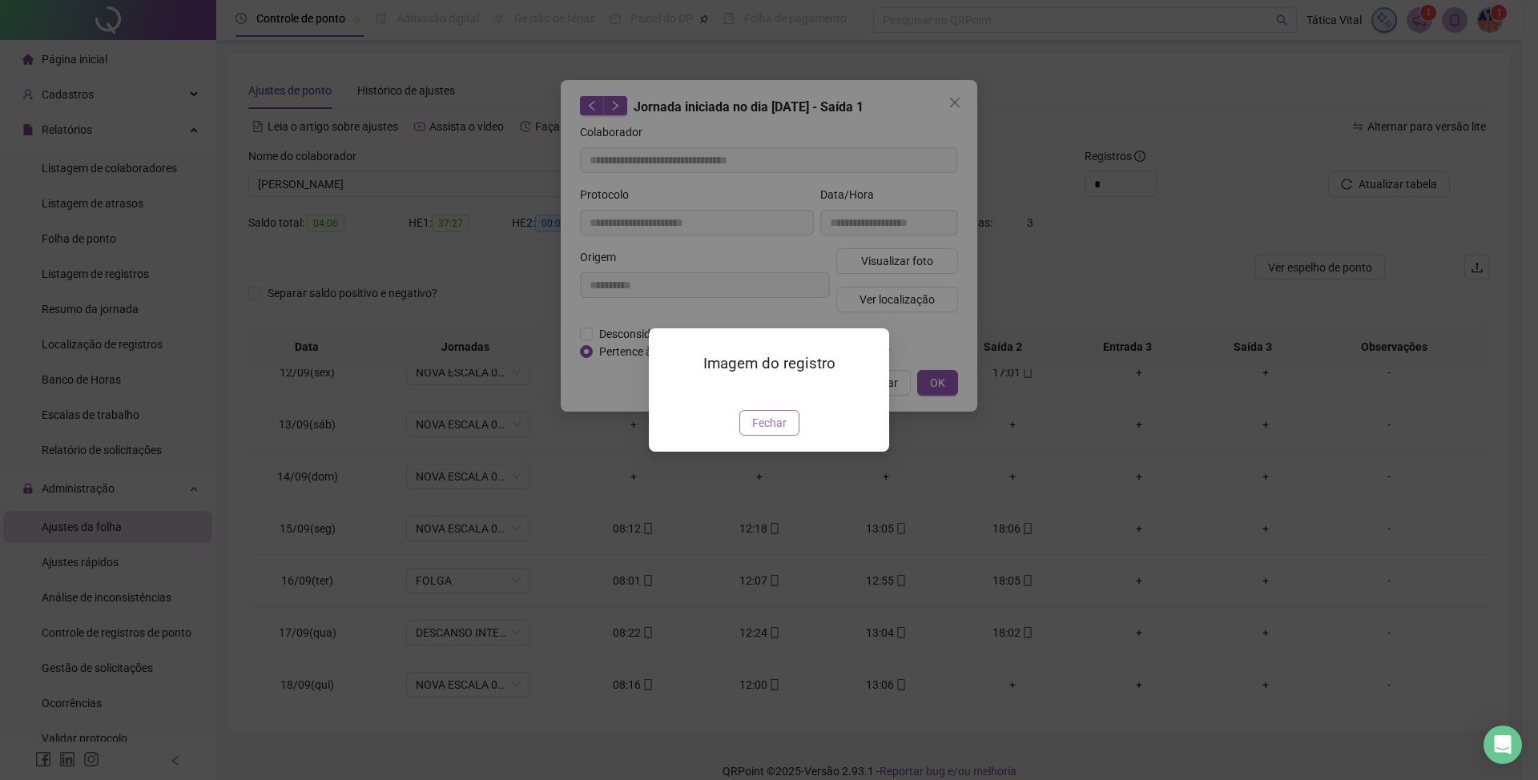
click at [776, 432] on span "Fechar" at bounding box center [769, 423] width 34 height 18
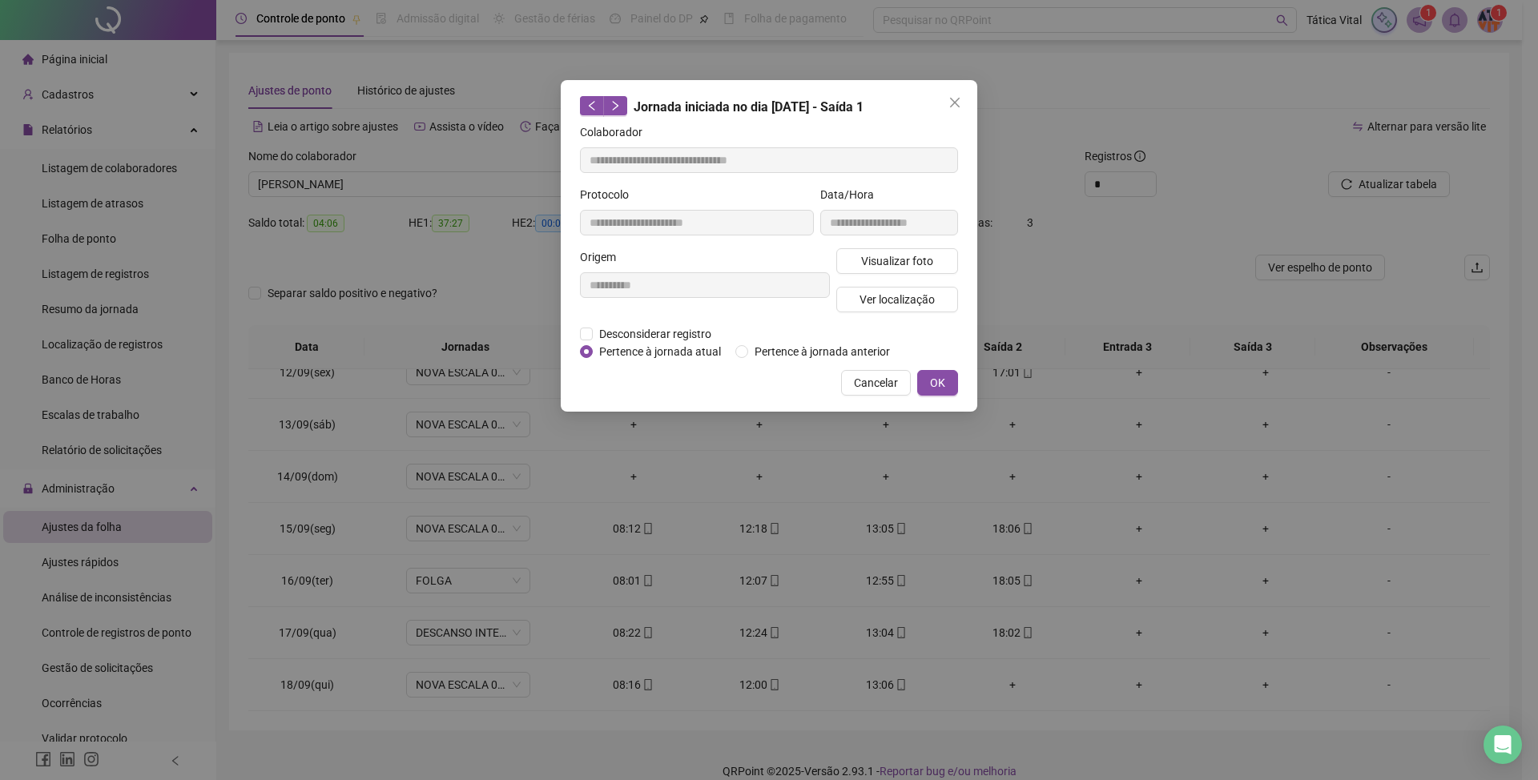
drag, startPoint x: 892, startPoint y: 385, endPoint x: 851, endPoint y: 418, distance: 53.6
click at [892, 389] on span "Cancelar" at bounding box center [876, 383] width 44 height 18
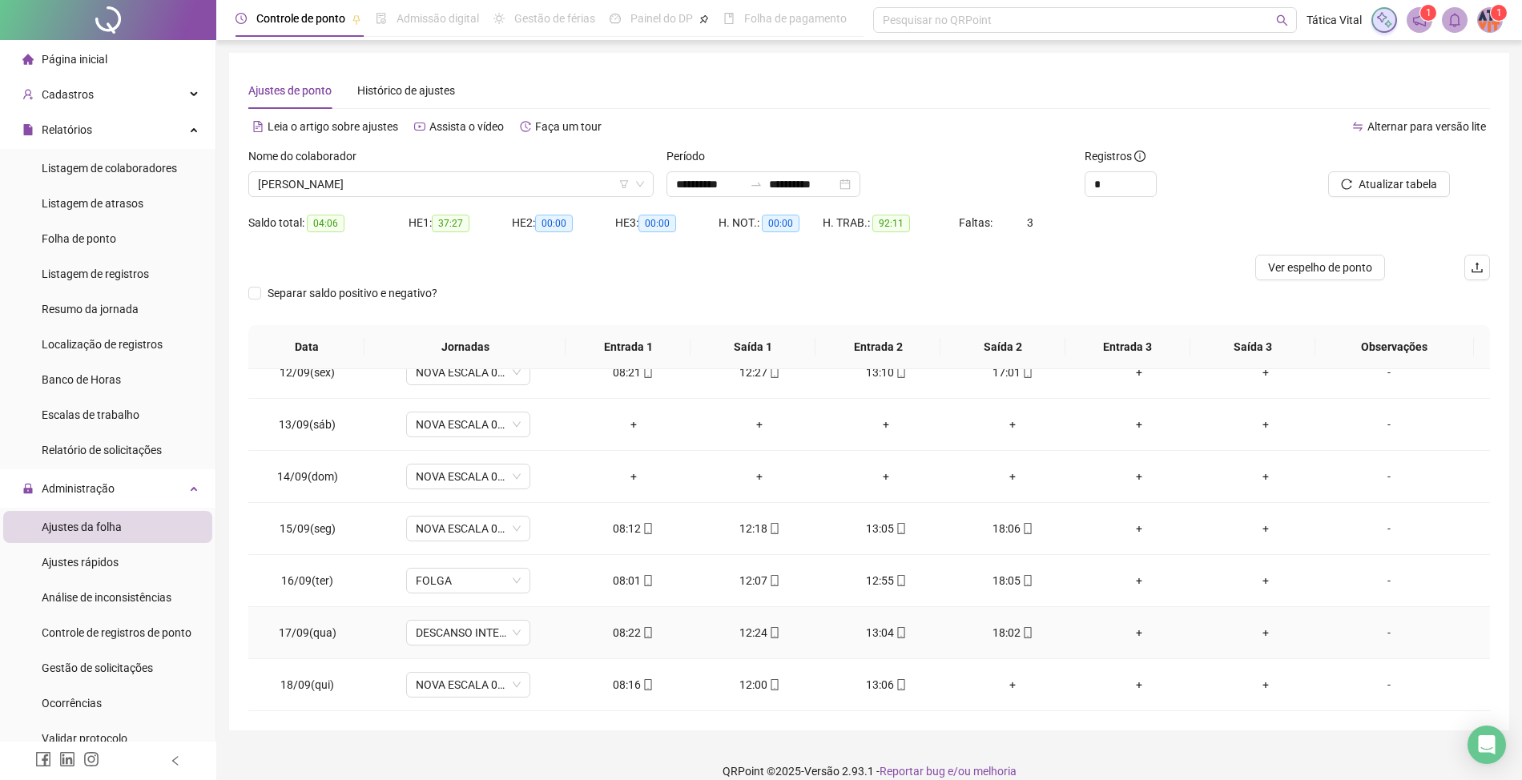
click at [643, 633] on icon "mobile" at bounding box center [648, 632] width 11 height 11
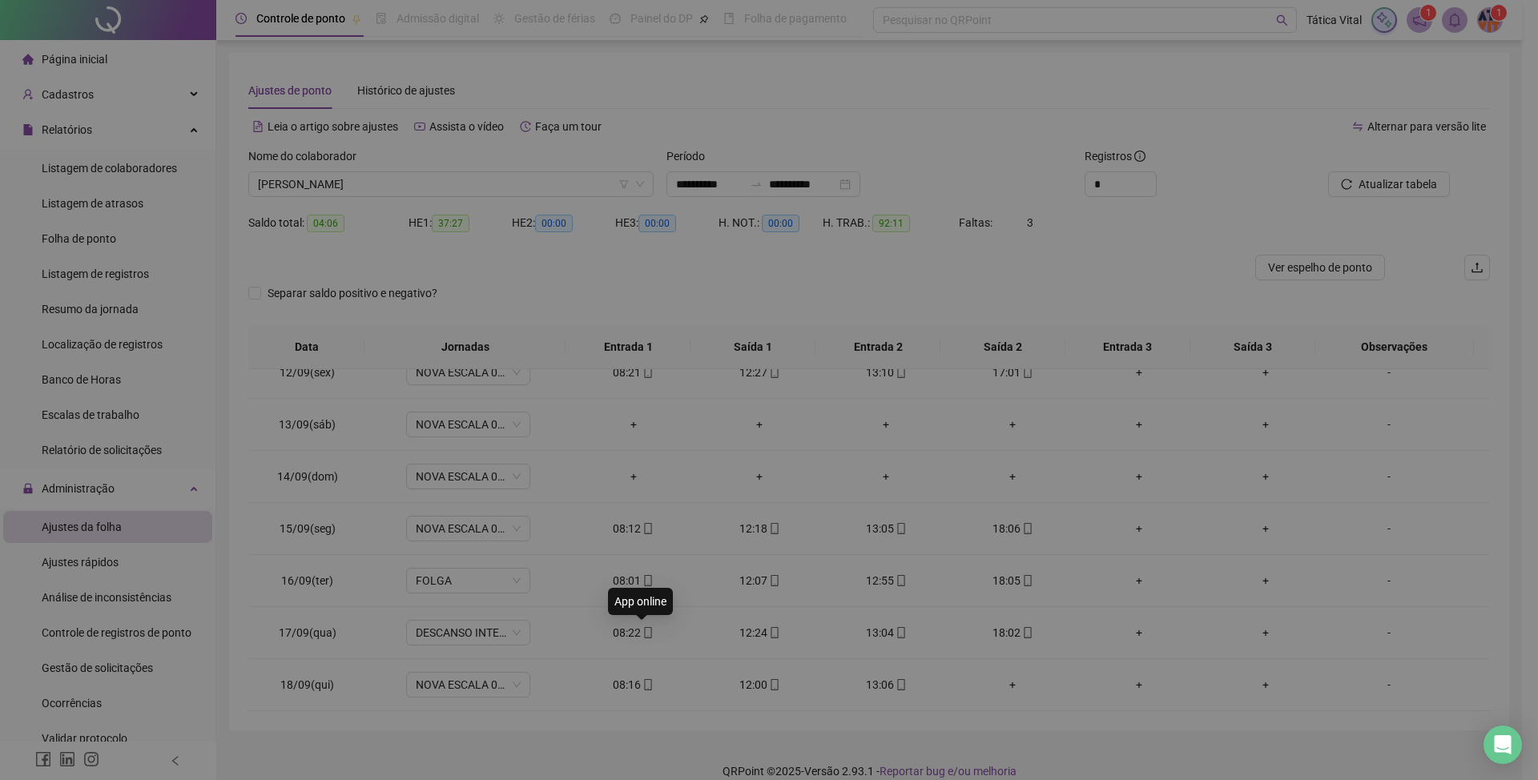
type input "**********"
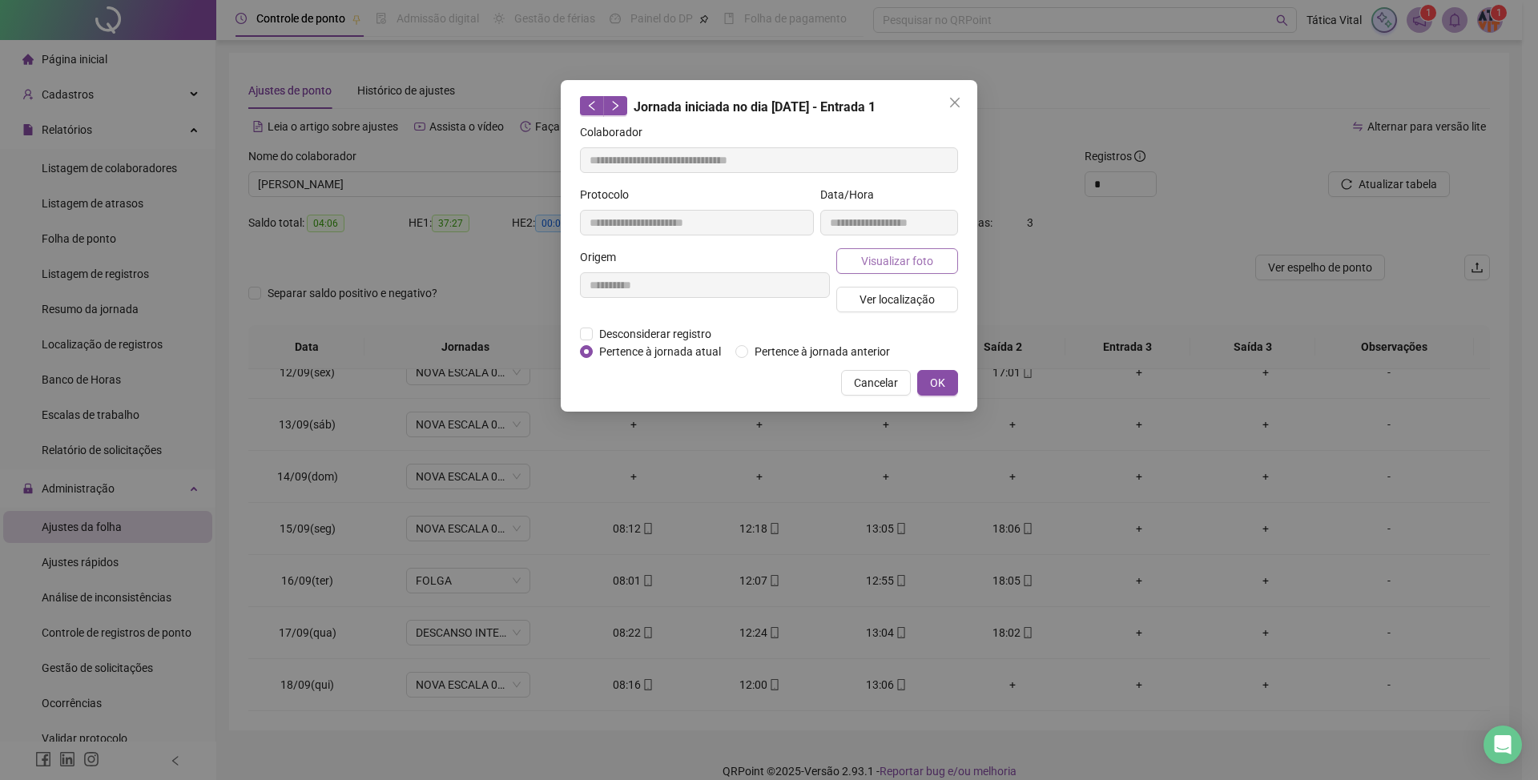
click at [897, 258] on span "Visualizar foto" at bounding box center [897, 261] width 72 height 18
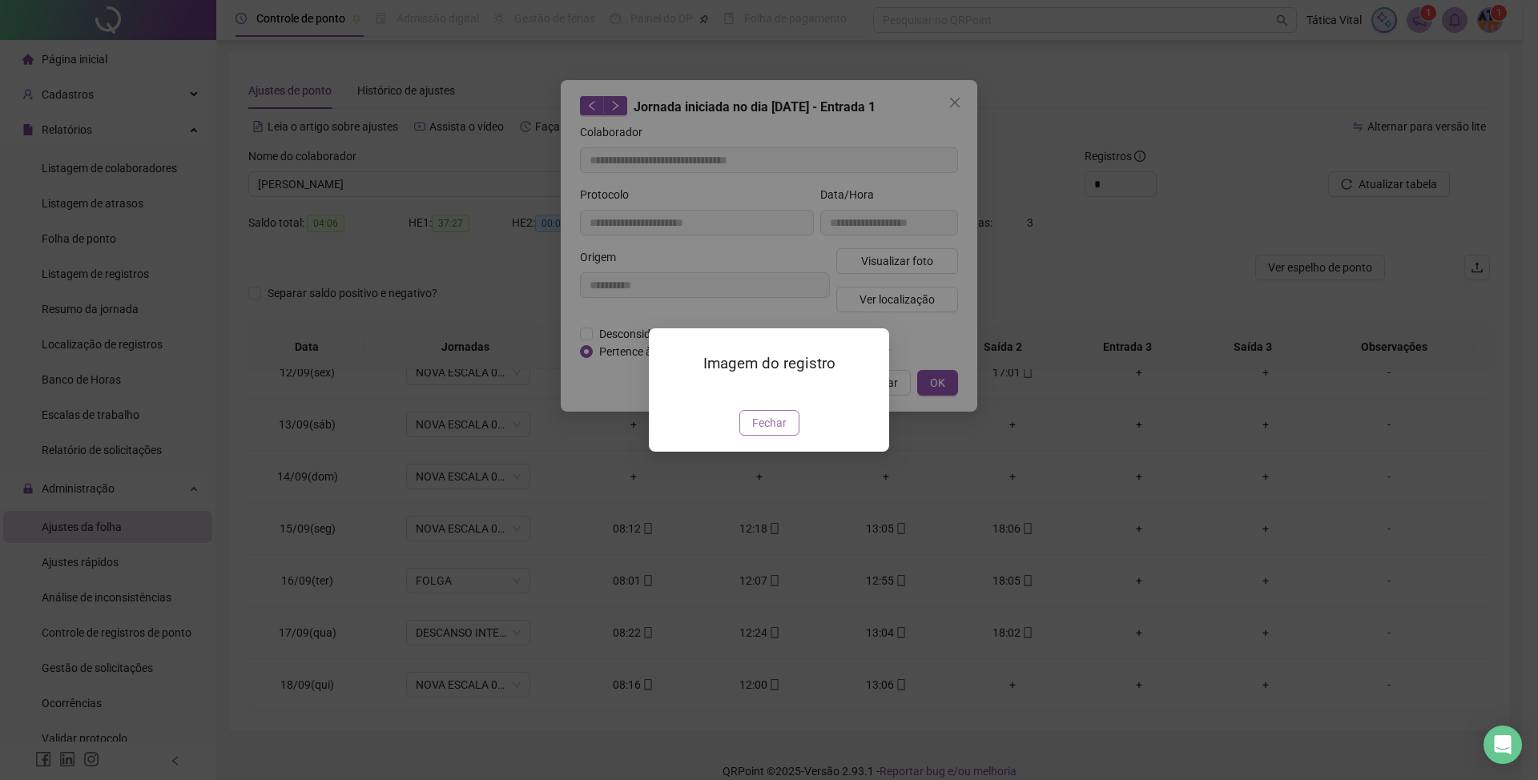
click at [782, 432] on span "Fechar" at bounding box center [769, 423] width 34 height 18
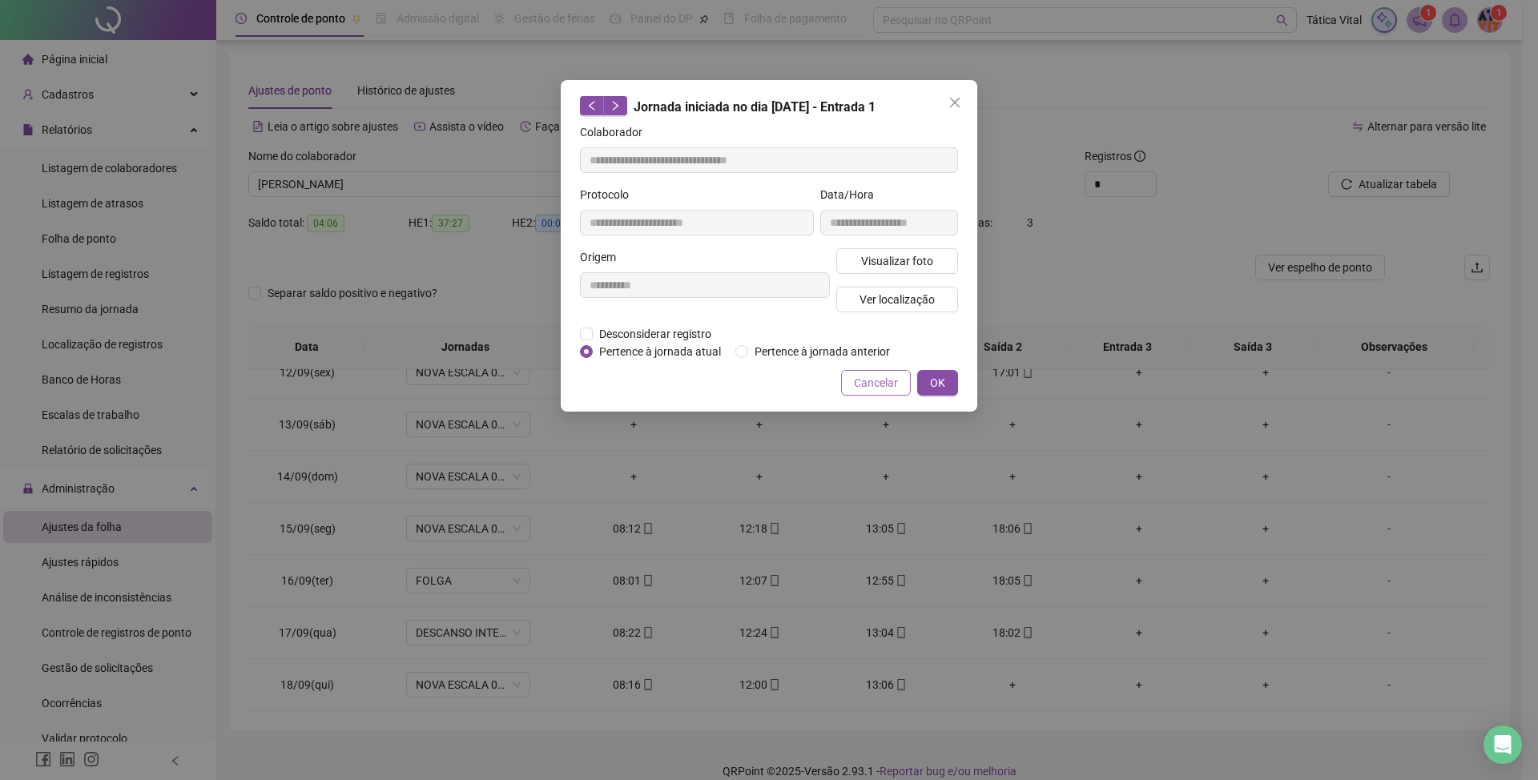
click at [862, 375] on span "Cancelar" at bounding box center [876, 383] width 44 height 18
